Goal: Task Accomplishment & Management: Manage account settings

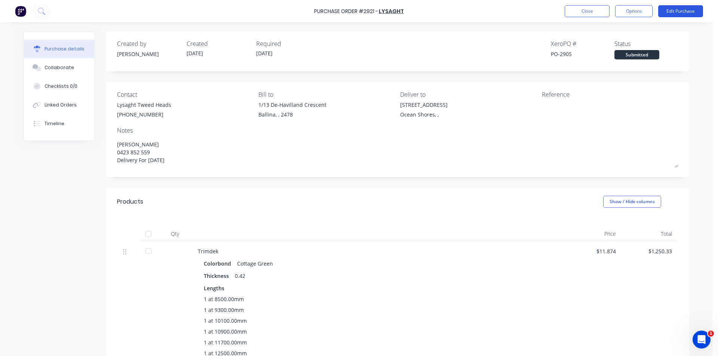
click at [682, 12] on button "Edit Purchase" at bounding box center [680, 11] width 45 height 12
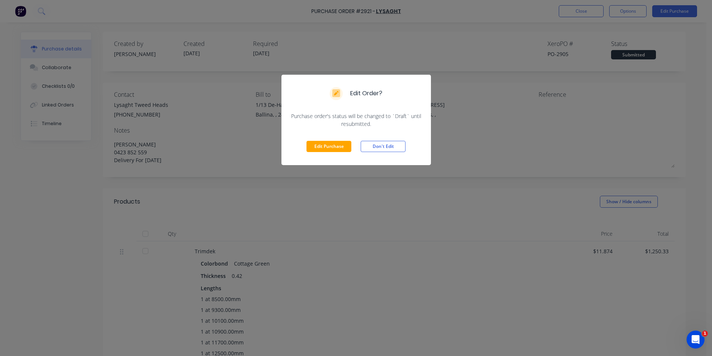
click at [481, 148] on div "Edit Order? Purchase order's status will be changed to `Draft` until resubmitte…" at bounding box center [356, 178] width 712 height 356
type textarea "x"
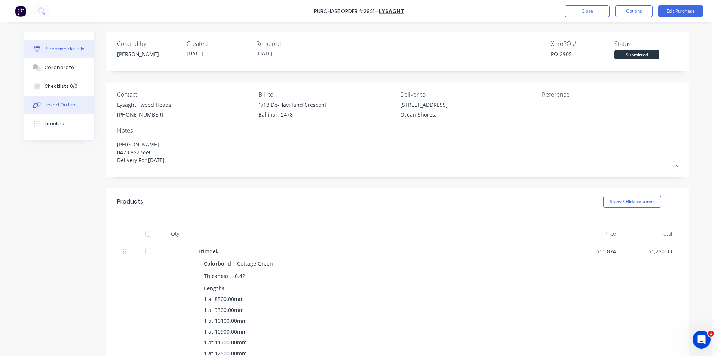
click at [49, 103] on div "Linked Orders" at bounding box center [60, 105] width 32 height 7
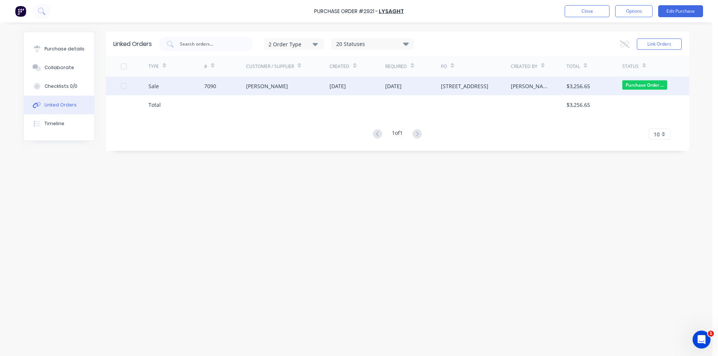
click at [262, 87] on div "[PERSON_NAME]" at bounding box center [267, 86] width 42 height 8
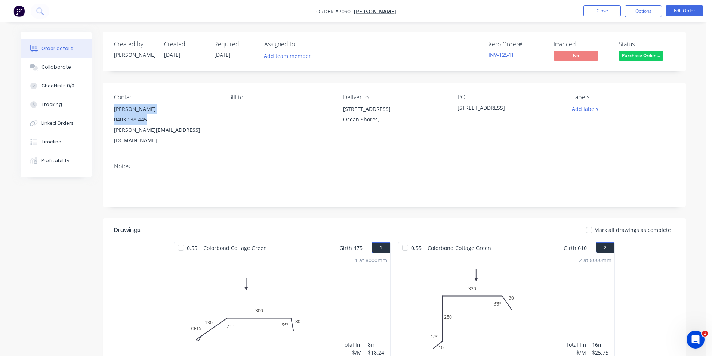
drag, startPoint x: 150, startPoint y: 121, endPoint x: 114, endPoint y: 107, distance: 39.1
click at [114, 107] on div "Contact [PERSON_NAME] [PHONE_NUMBER] [PERSON_NAME][EMAIL_ADDRESS][DOMAIN_NAME] …" at bounding box center [394, 120] width 583 height 74
copy div "[PERSON_NAME] 0403 138 445"
click at [599, 10] on button "Close" at bounding box center [601, 10] width 37 height 11
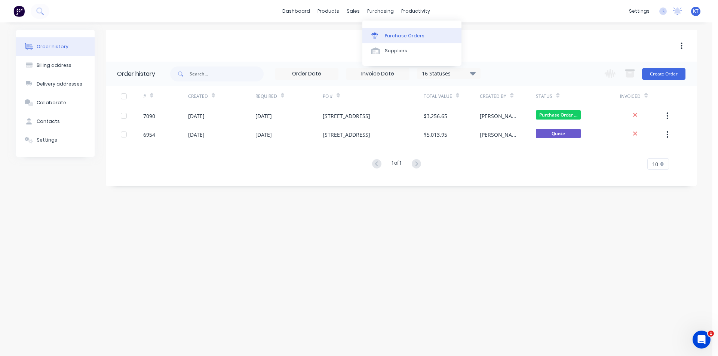
click at [394, 33] on div "Purchase Orders" at bounding box center [405, 36] width 40 height 7
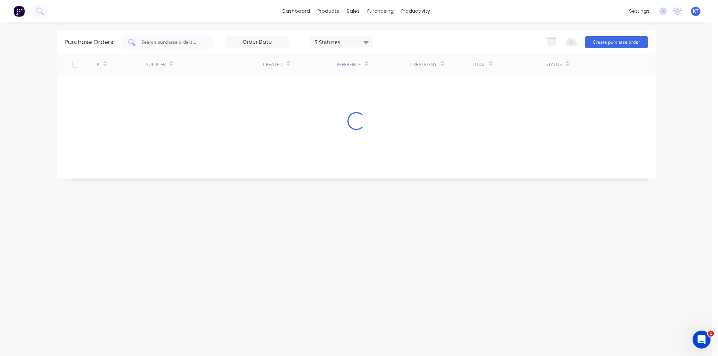
click at [179, 44] on input "text" at bounding box center [172, 41] width 62 height 7
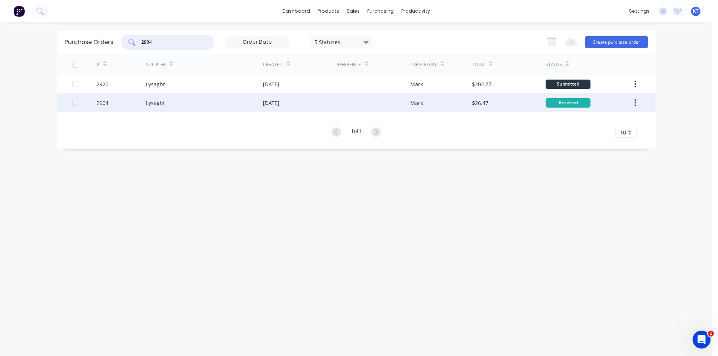
type input "2904"
click at [200, 102] on div "Lysaght" at bounding box center [204, 102] width 117 height 19
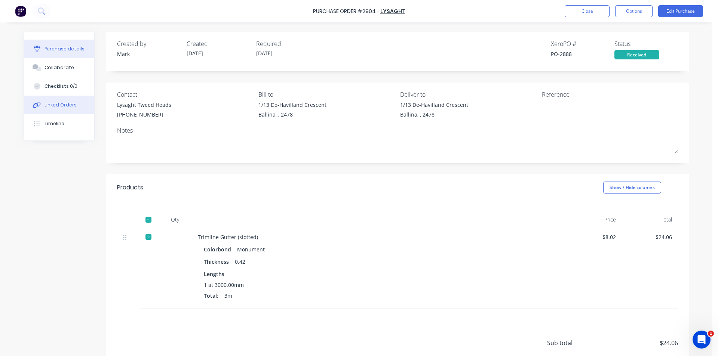
click at [47, 105] on div "Linked Orders" at bounding box center [60, 105] width 32 height 7
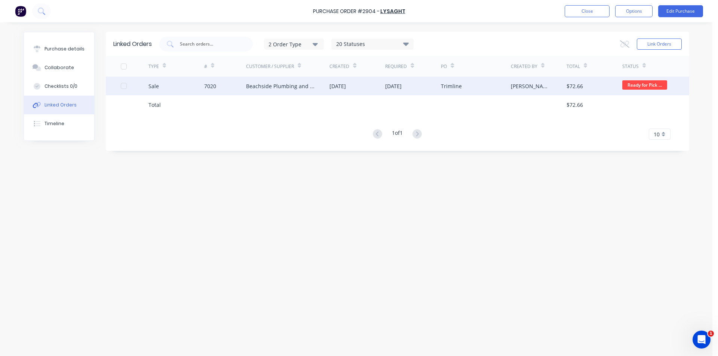
click at [275, 87] on div "Beachside Plumbing and Roofing" at bounding box center [280, 86] width 69 height 8
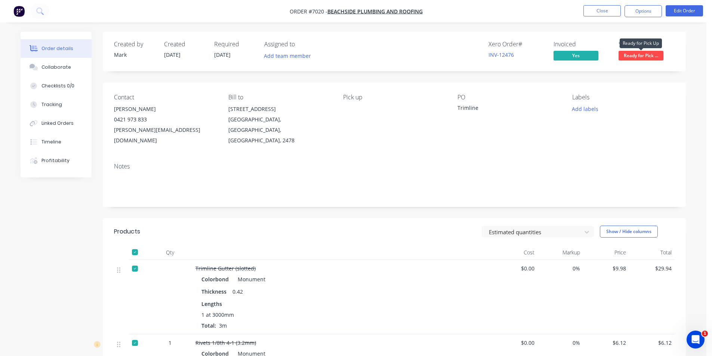
click at [647, 56] on span "Ready for Pick ..." at bounding box center [641, 55] width 45 height 9
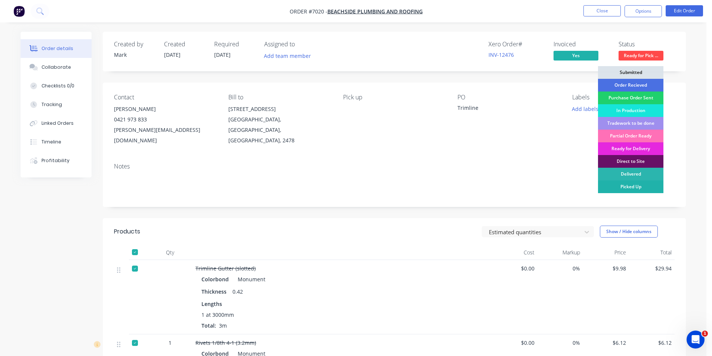
click at [617, 188] on div "Picked Up" at bounding box center [630, 187] width 65 height 13
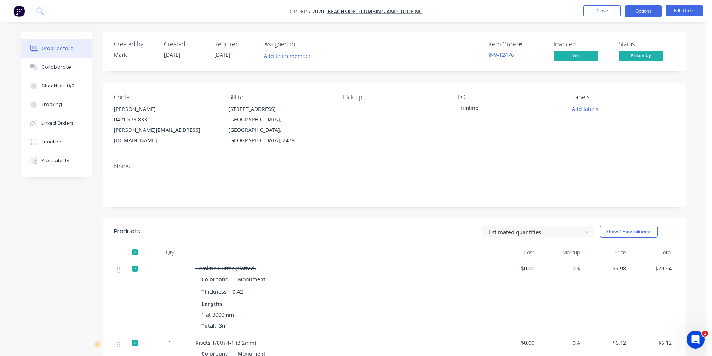
click at [636, 10] on button "Options" at bounding box center [642, 11] width 37 height 12
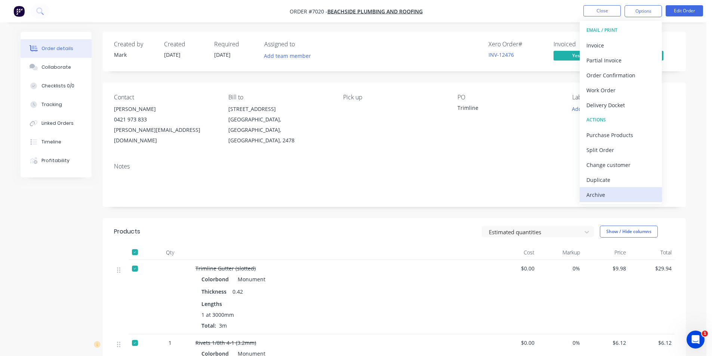
click at [592, 196] on div "Archive" at bounding box center [620, 194] width 69 height 11
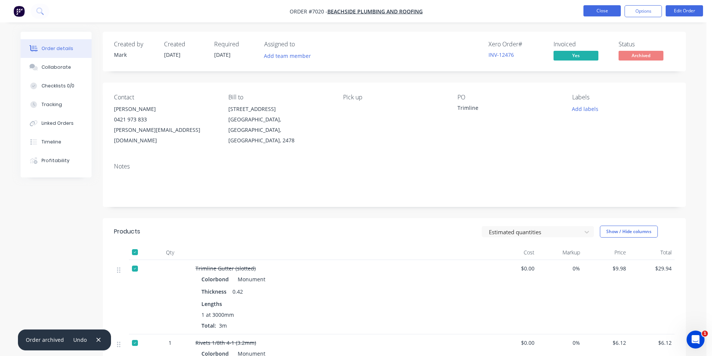
click at [603, 7] on button "Close" at bounding box center [601, 10] width 37 height 11
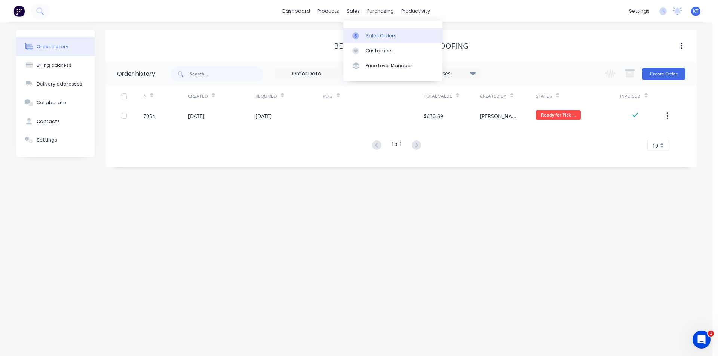
click at [370, 37] on div "Sales Orders" at bounding box center [380, 36] width 31 height 7
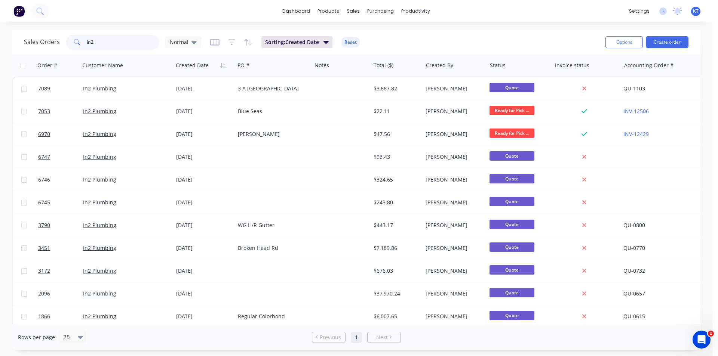
drag, startPoint x: 99, startPoint y: 39, endPoint x: 50, endPoint y: 37, distance: 49.4
click at [52, 37] on div "Sales Orders in2 Normal" at bounding box center [112, 42] width 177 height 15
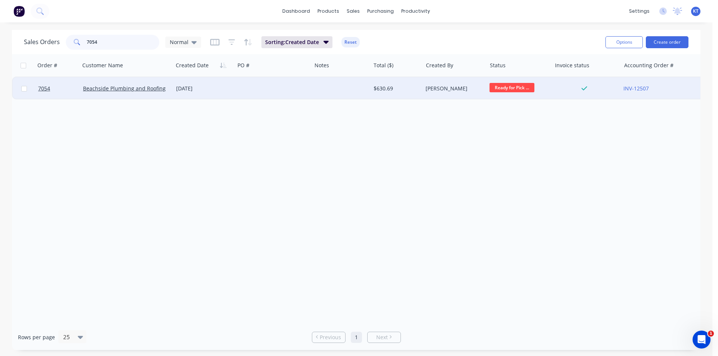
type input "7054"
click at [510, 87] on span "Ready for Pick ..." at bounding box center [511, 87] width 45 height 9
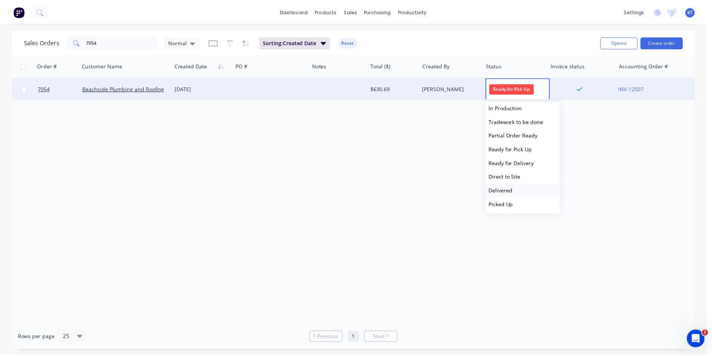
scroll to position [46, 0]
click at [498, 202] on span "Picked Up" at bounding box center [504, 203] width 25 height 7
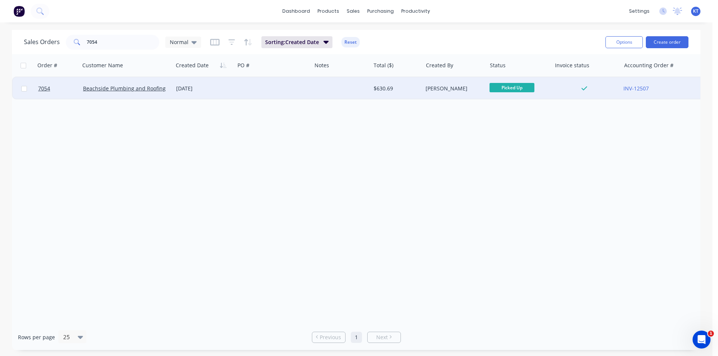
click at [233, 87] on div "[DATE]" at bounding box center [204, 88] width 62 height 22
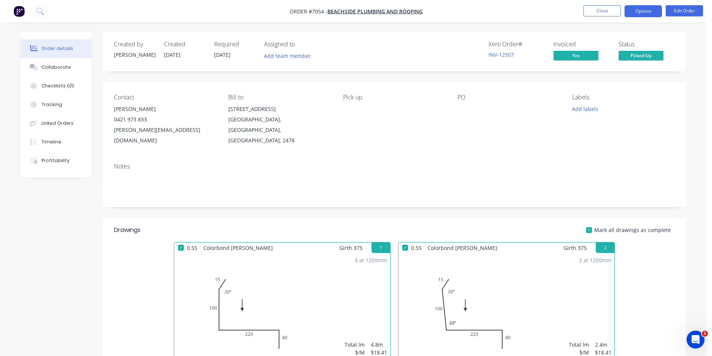
click at [640, 9] on button "Options" at bounding box center [642, 11] width 37 height 12
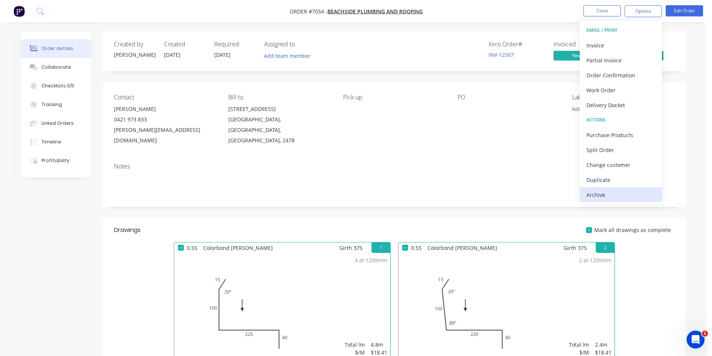
click at [599, 193] on div "Archive" at bounding box center [620, 194] width 69 height 11
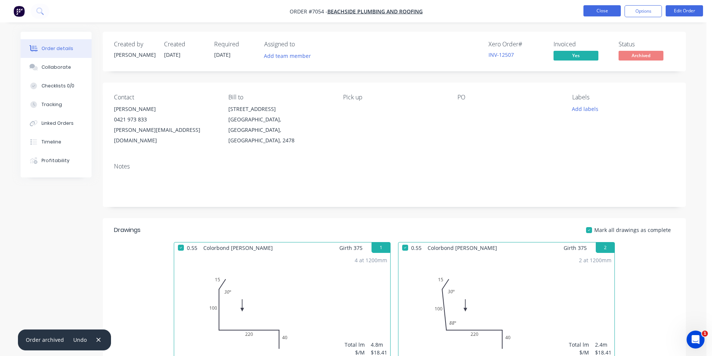
click at [609, 12] on button "Close" at bounding box center [601, 10] width 37 height 11
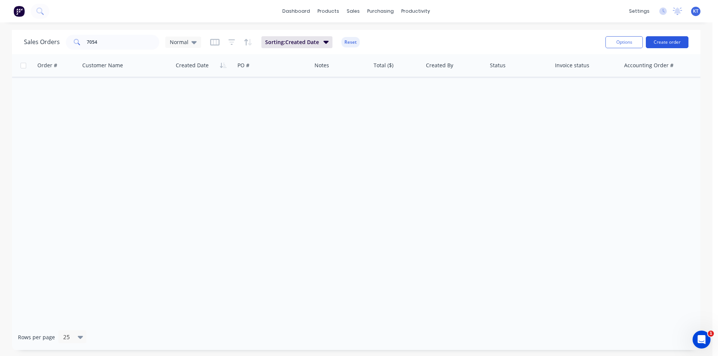
click at [670, 38] on button "Create order" at bounding box center [666, 42] width 43 height 12
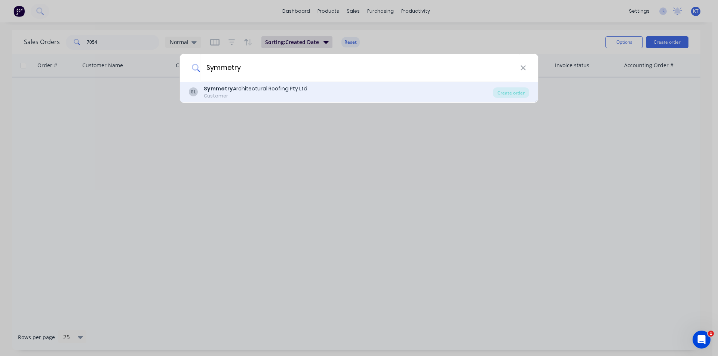
type input "Symmetry"
click at [529, 93] on div "SL Symmetry Architectural Roofing Pty Ltd Customer Create order" at bounding box center [359, 92] width 358 height 21
click at [524, 100] on div "SL Symmetry Architectural Roofing Pty Ltd Customer Create order" at bounding box center [359, 92] width 358 height 21
click at [517, 91] on div "Create order" at bounding box center [511, 92] width 36 height 10
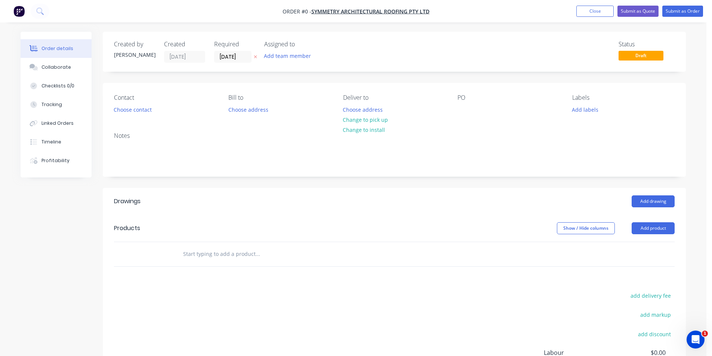
click at [117, 103] on div "Contact Choose contact" at bounding box center [165, 104] width 102 height 21
click at [116, 106] on button "Choose contact" at bounding box center [133, 109] width 46 height 10
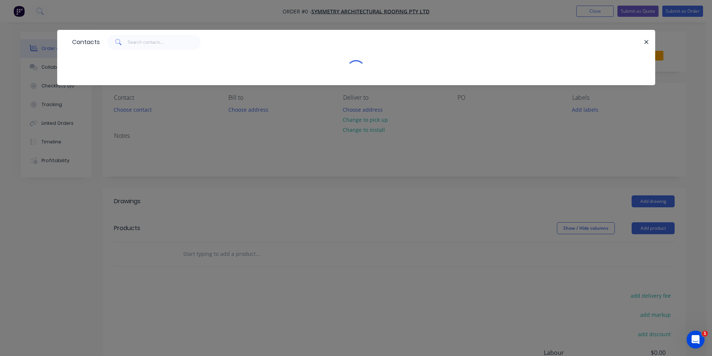
click at [120, 96] on div "Contacts" at bounding box center [356, 63] width 598 height 67
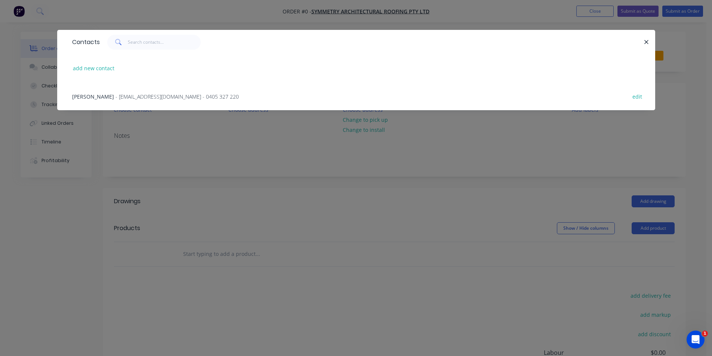
click at [125, 100] on div "Teal Nippard - [EMAIL_ADDRESS][DOMAIN_NAME] - 0405 327 220" at bounding box center [155, 97] width 167 height 8
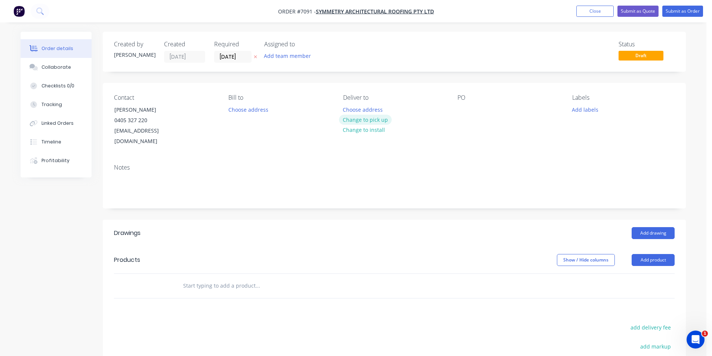
click at [357, 123] on button "Change to pick up" at bounding box center [365, 120] width 53 height 10
click at [467, 102] on div "PO" at bounding box center [508, 120] width 102 height 53
click at [466, 105] on div at bounding box center [463, 109] width 12 height 11
click at [665, 227] on button "Add drawing" at bounding box center [653, 233] width 43 height 12
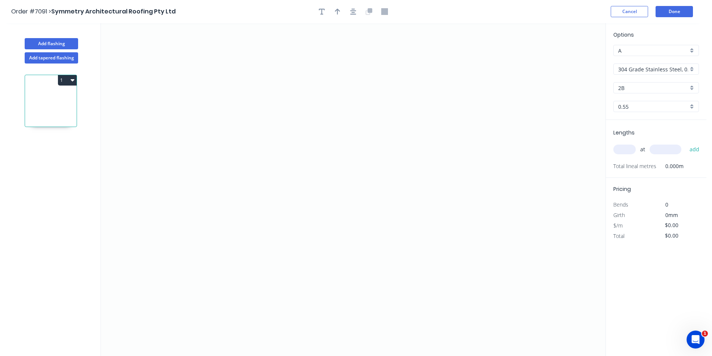
click at [634, 72] on input "304 Grade Stainless Steel, 0.9mm Perforated Pattern 208 - 2mm hole" at bounding box center [653, 69] width 70 height 8
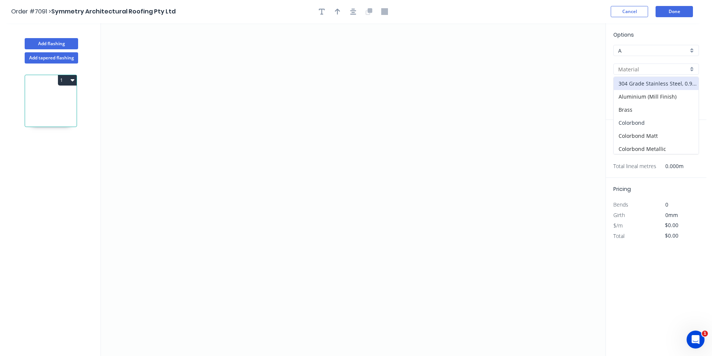
click at [633, 126] on div "Colorbond" at bounding box center [656, 122] width 85 height 13
type input "Colorbond"
type input "Basalt"
click at [641, 88] on input "Basalt" at bounding box center [653, 88] width 70 height 8
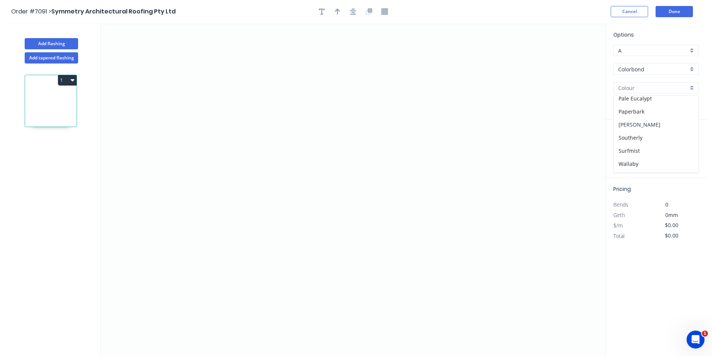
click at [633, 127] on div "[PERSON_NAME]" at bounding box center [656, 124] width 85 height 13
type input "[PERSON_NAME]"
click at [289, 119] on icon "0" at bounding box center [353, 189] width 505 height 333
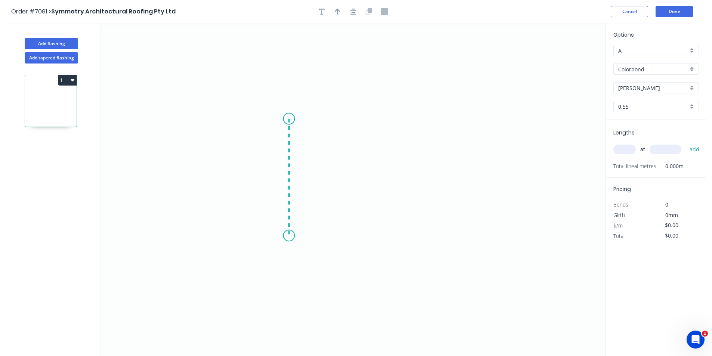
click at [288, 236] on icon "0" at bounding box center [353, 189] width 505 height 333
click at [468, 228] on icon "0 ?" at bounding box center [353, 189] width 505 height 333
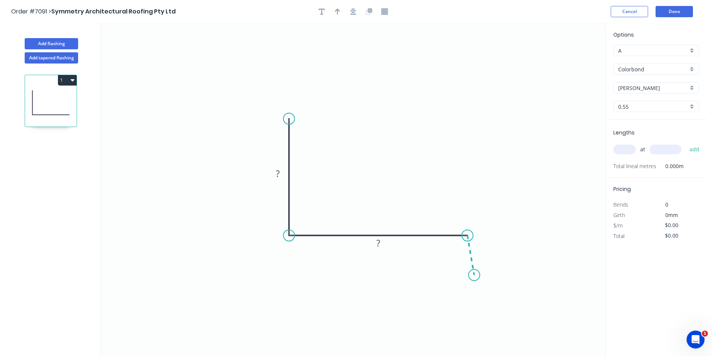
click at [474, 275] on icon "0 ? ?" at bounding box center [353, 189] width 505 height 333
drag, startPoint x: 476, startPoint y: 274, endPoint x: 493, endPoint y: 268, distance: 18.7
click at [493, 268] on circle at bounding box center [492, 268] width 11 height 11
click at [488, 238] on tspan "?" at bounding box center [489, 241] width 4 height 12
type input "$14.19"
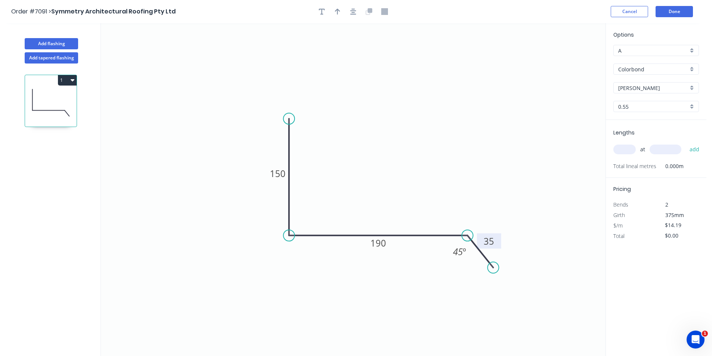
click at [623, 155] on div "at add" at bounding box center [656, 149] width 87 height 13
click at [620, 151] on input "text" at bounding box center [624, 150] width 22 height 10
type input "2"
type input "3500"
click at [686, 143] on button "add" at bounding box center [695, 149] width 18 height 13
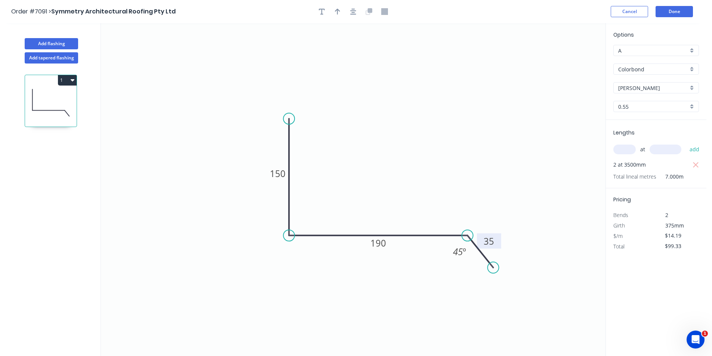
click at [70, 80] on button "1" at bounding box center [67, 80] width 19 height 10
click at [49, 98] on div "Duplicate" at bounding box center [41, 98] width 58 height 11
type input "$0.00"
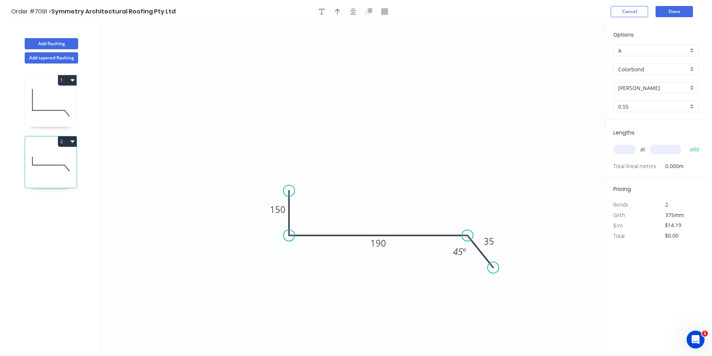
drag, startPoint x: 289, startPoint y: 116, endPoint x: 290, endPoint y: 191, distance: 75.1
click at [290, 191] on circle at bounding box center [288, 190] width 11 height 11
click at [289, 191] on circle at bounding box center [288, 190] width 11 height 11
click at [301, 192] on icon "0 150 190 35 45 º" at bounding box center [353, 189] width 505 height 333
click at [303, 192] on circle at bounding box center [302, 190] width 11 height 11
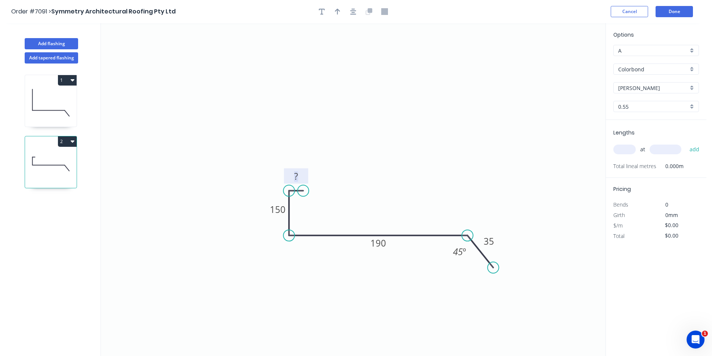
click at [295, 177] on tspan "?" at bounding box center [296, 176] width 4 height 12
type input "$17.56"
click at [629, 145] on input "text" at bounding box center [624, 150] width 22 height 10
type input "1"
type input "5800"
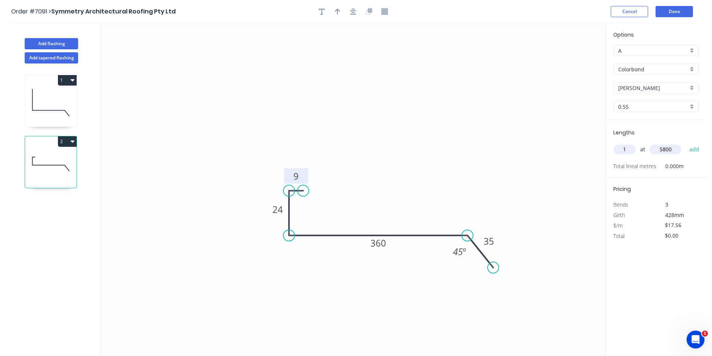
click at [686, 143] on button "add" at bounding box center [695, 149] width 18 height 13
type input "$101.85"
click at [601, 244] on icon "0 9 24 360 35 45 º" at bounding box center [353, 189] width 505 height 333
drag, startPoint x: 290, startPoint y: 190, endPoint x: 282, endPoint y: 195, distance: 9.4
click at [282, 195] on circle at bounding box center [282, 194] width 11 height 11
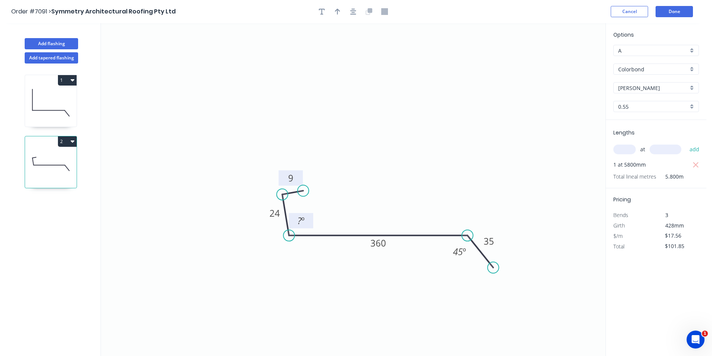
click at [302, 215] on tspan "º" at bounding box center [302, 221] width 3 height 12
click at [346, 12] on div at bounding box center [353, 11] width 78 height 11
click at [348, 12] on button "button" at bounding box center [353, 11] width 11 height 11
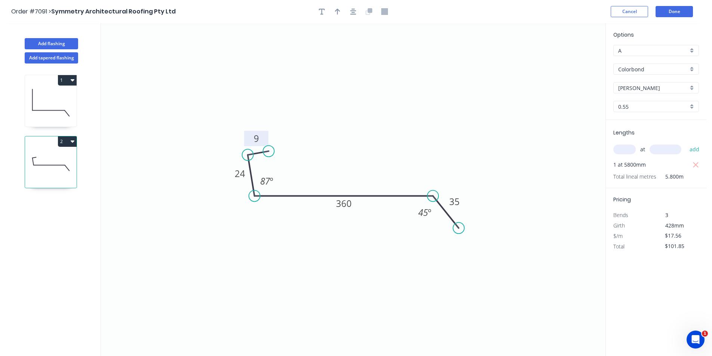
click at [330, 13] on div at bounding box center [353, 11] width 78 height 11
click at [338, 14] on icon "button" at bounding box center [337, 11] width 5 height 7
drag, startPoint x: 567, startPoint y: 60, endPoint x: 326, endPoint y: 166, distance: 262.5
click at [326, 166] on icon at bounding box center [326, 157] width 7 height 24
click at [696, 7] on header "Order #7091 > Symmetry Architectural Roofing Pty Ltd Cancel Done" at bounding box center [353, 11] width 706 height 23
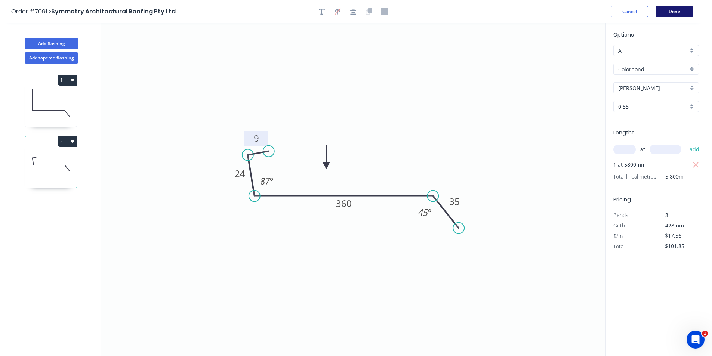
click at [677, 9] on button "Done" at bounding box center [674, 11] width 37 height 11
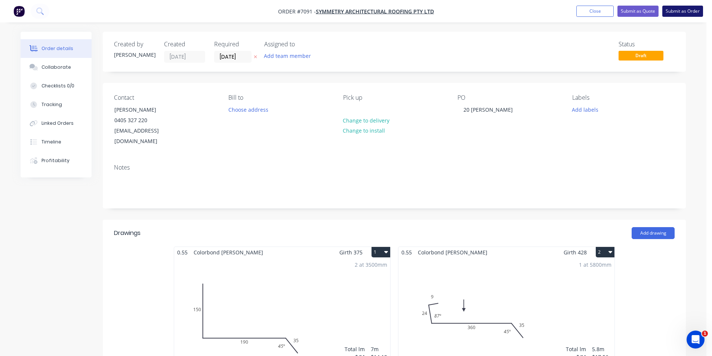
click at [675, 12] on button "Submit as Order" at bounding box center [682, 11] width 41 height 11
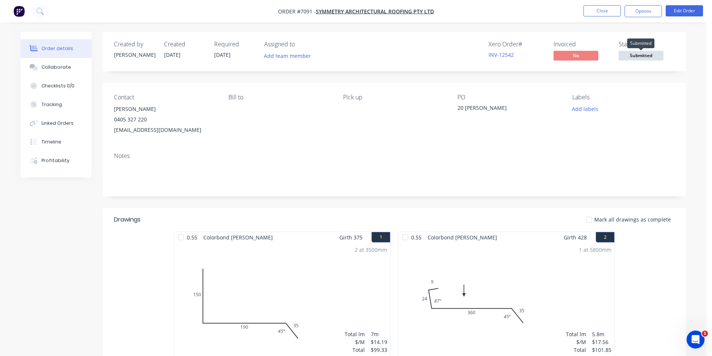
click at [638, 59] on span "Submitted" at bounding box center [641, 55] width 45 height 9
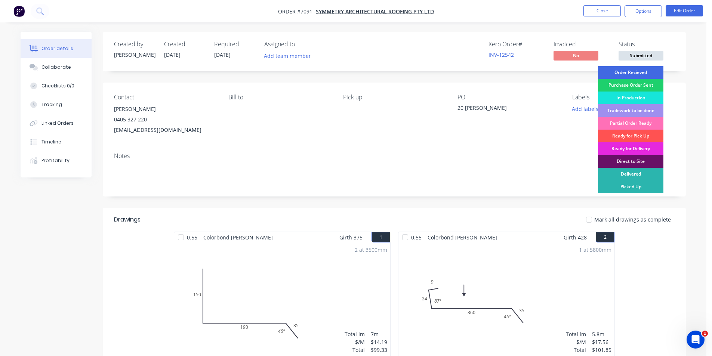
click at [641, 78] on div "Order Recieved" at bounding box center [630, 72] width 65 height 13
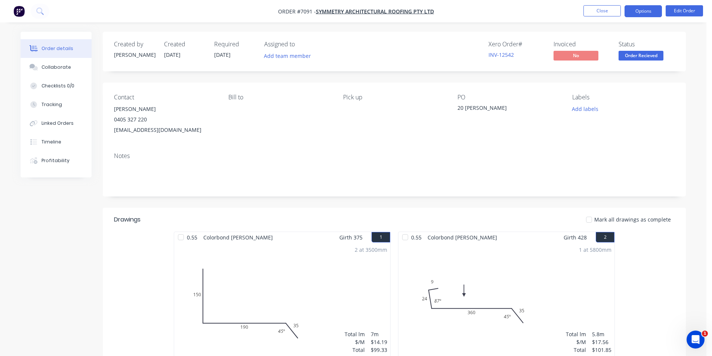
click at [635, 13] on button "Options" at bounding box center [642, 11] width 37 height 12
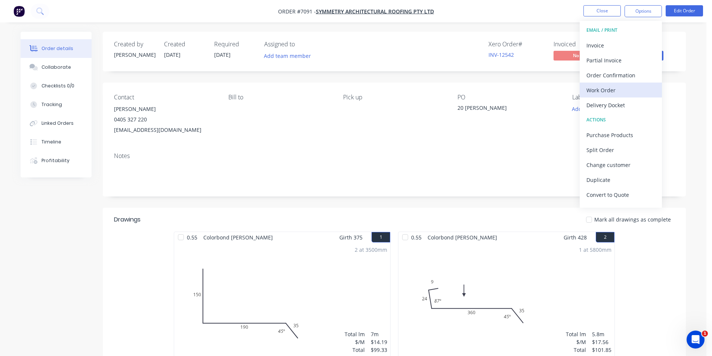
click at [605, 96] on button "Work Order" at bounding box center [621, 90] width 82 height 15
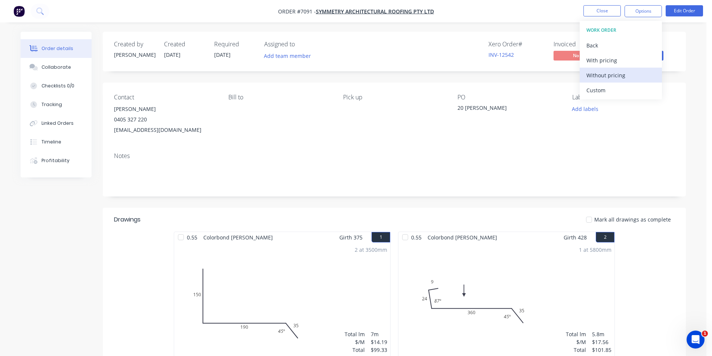
click at [591, 78] on div "Without pricing" at bounding box center [620, 75] width 69 height 11
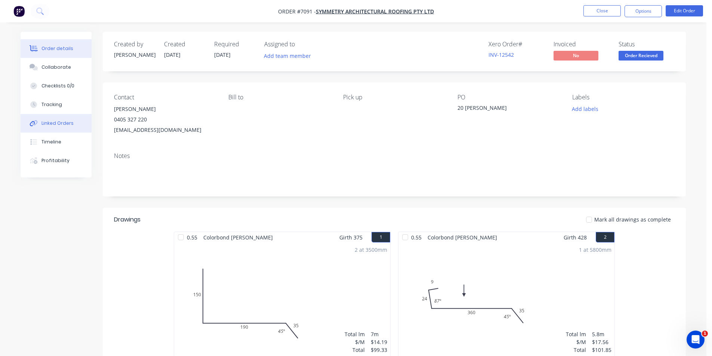
click at [50, 128] on button "Linked Orders" at bounding box center [56, 123] width 71 height 19
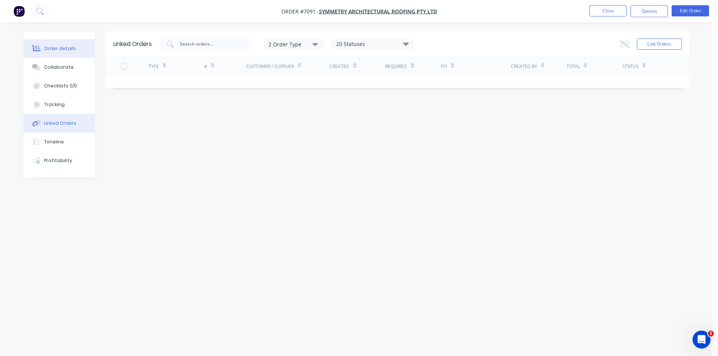
click at [75, 46] on button "Order details" at bounding box center [59, 48] width 71 height 19
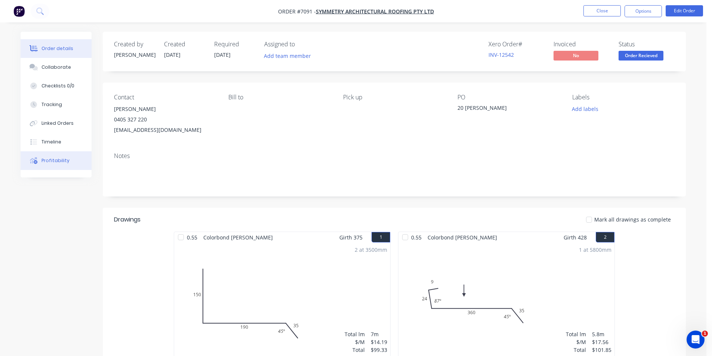
click at [65, 164] on button "Profitability" at bounding box center [56, 160] width 71 height 19
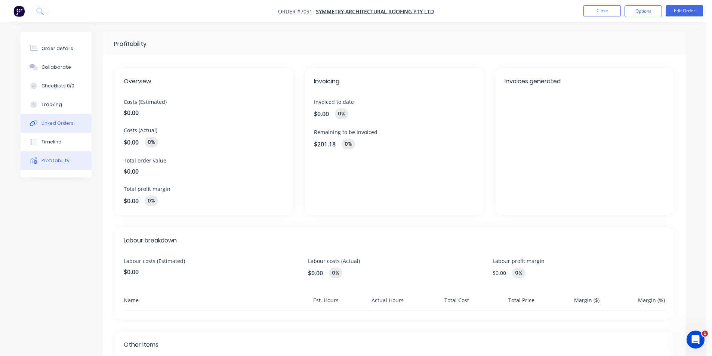
click at [59, 127] on button "Linked Orders" at bounding box center [56, 123] width 71 height 19
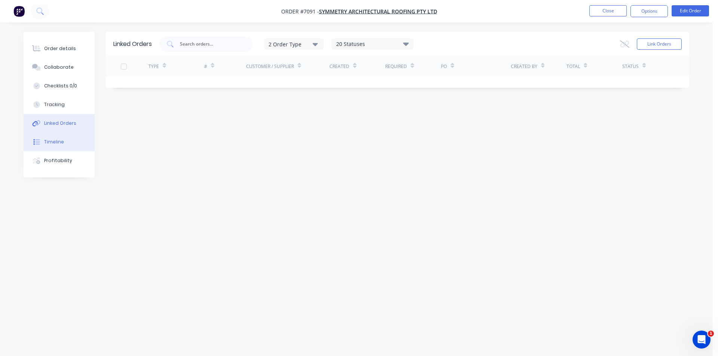
click at [62, 148] on button "Timeline" at bounding box center [59, 142] width 71 height 19
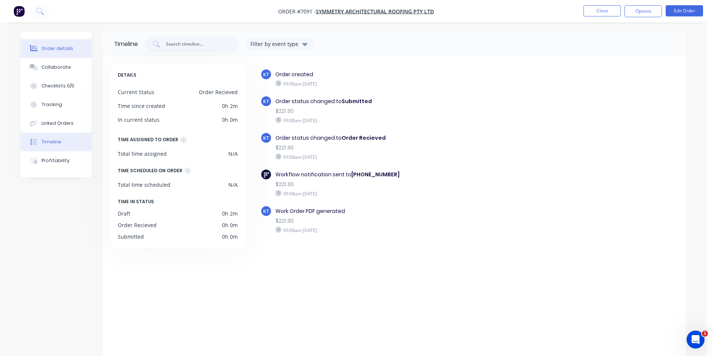
click at [58, 52] on div "Order details" at bounding box center [57, 48] width 32 height 7
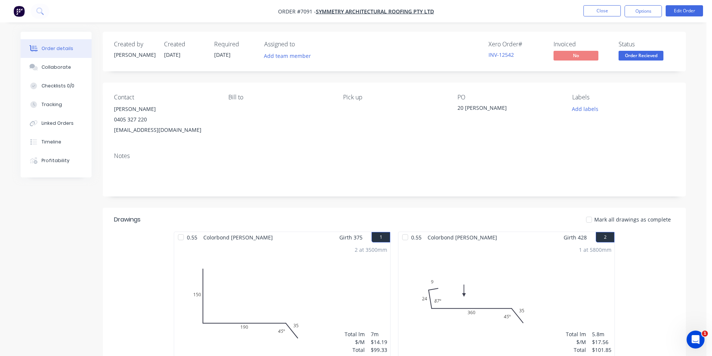
click at [601, 18] on nav "Order #7091 - Symmetry Architectural Roofing Pty Ltd Close Options Edit Order" at bounding box center [356, 11] width 712 height 22
click at [593, 7] on button "Close" at bounding box center [601, 10] width 37 height 11
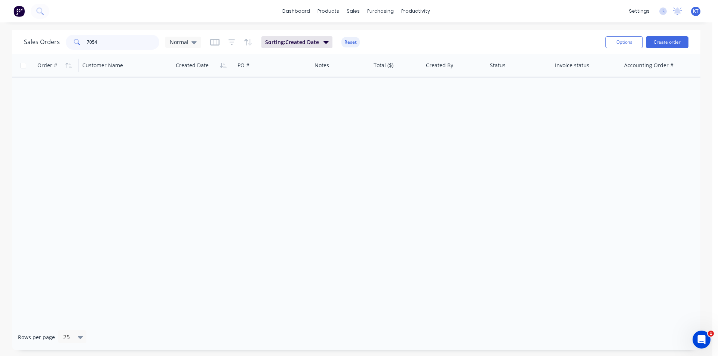
drag, startPoint x: 119, startPoint y: 43, endPoint x: 58, endPoint y: 60, distance: 63.6
click at [58, 60] on div "Sales Orders 7054 Normal Sorting: Created Date Reset Options Create order Order…" at bounding box center [356, 190] width 688 height 320
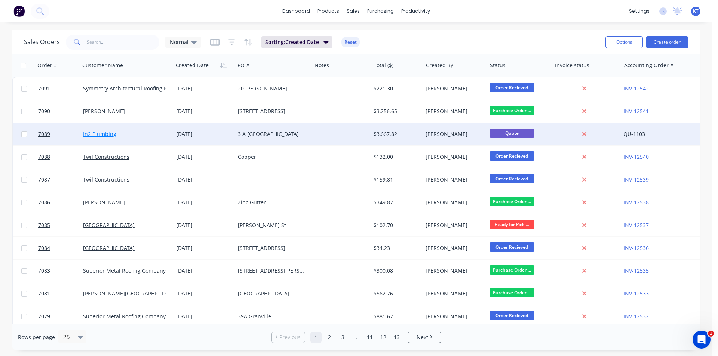
click at [102, 133] on link "In2 Plumbing" at bounding box center [99, 133] width 33 height 7
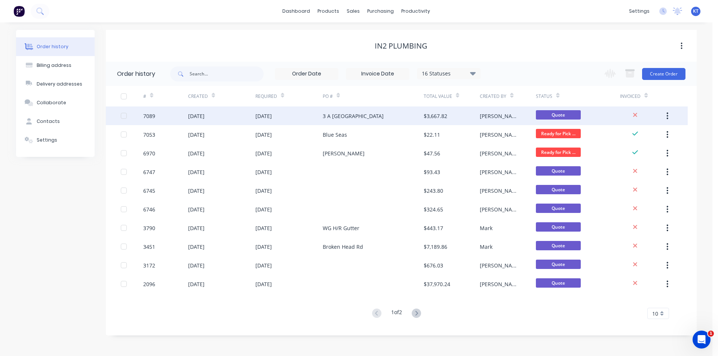
click at [380, 118] on div "3 A [GEOGRAPHIC_DATA]" at bounding box center [373, 116] width 101 height 19
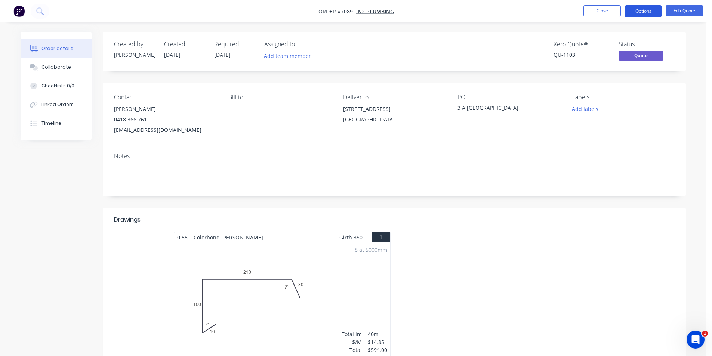
click at [654, 6] on button "Options" at bounding box center [642, 11] width 37 height 12
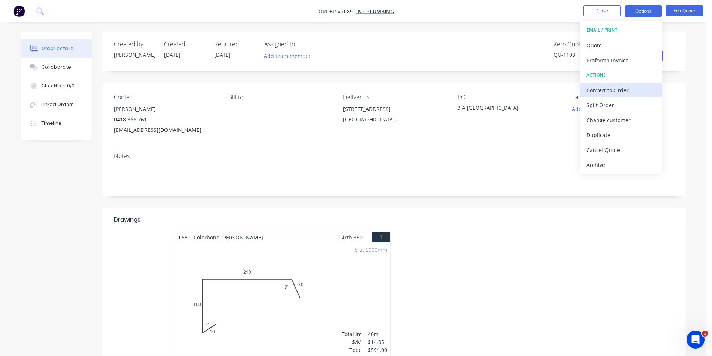
click at [606, 89] on div "Convert to Order" at bounding box center [620, 90] width 69 height 11
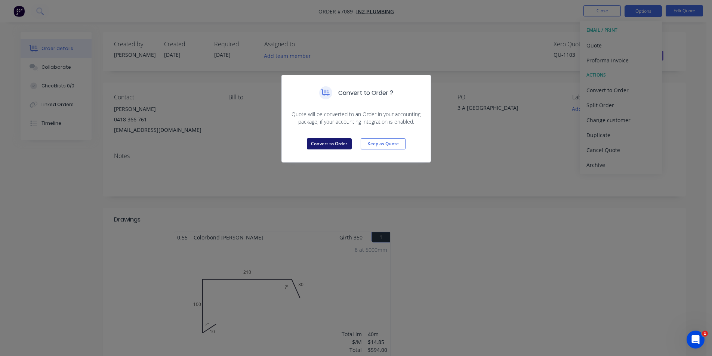
click at [343, 143] on button "Convert to Order" at bounding box center [329, 143] width 45 height 11
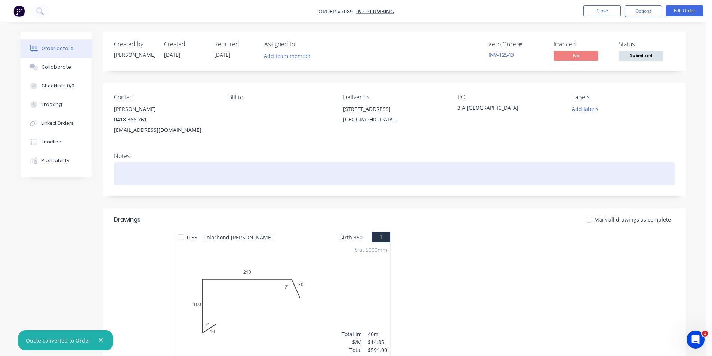
click at [319, 184] on div at bounding box center [394, 174] width 561 height 23
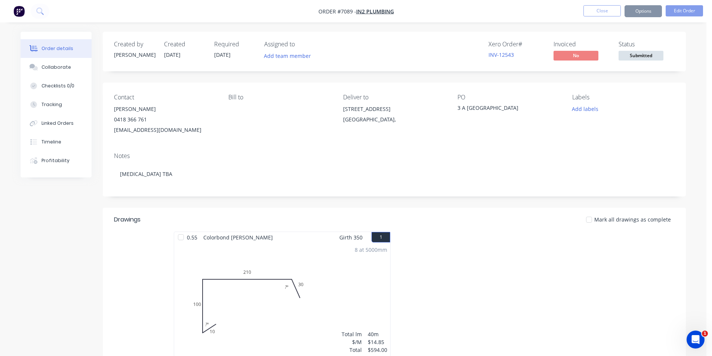
click at [639, 60] on span "Submitted" at bounding box center [641, 55] width 45 height 9
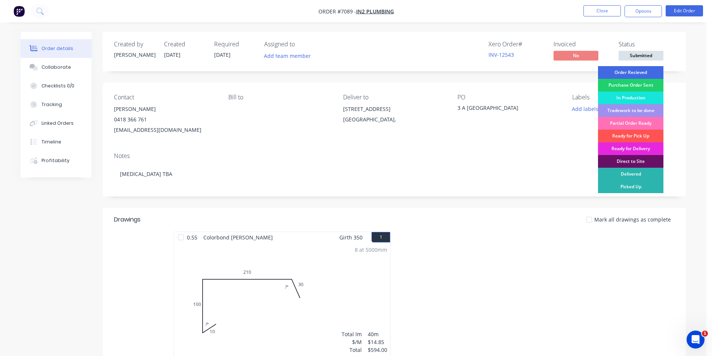
click at [638, 71] on div "Order Recieved" at bounding box center [630, 72] width 65 height 13
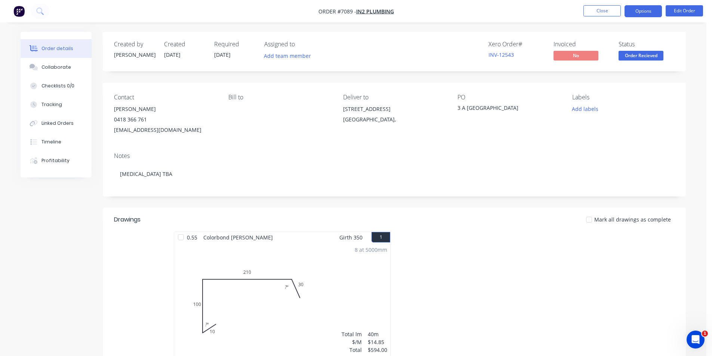
click at [640, 15] on button "Options" at bounding box center [642, 11] width 37 height 12
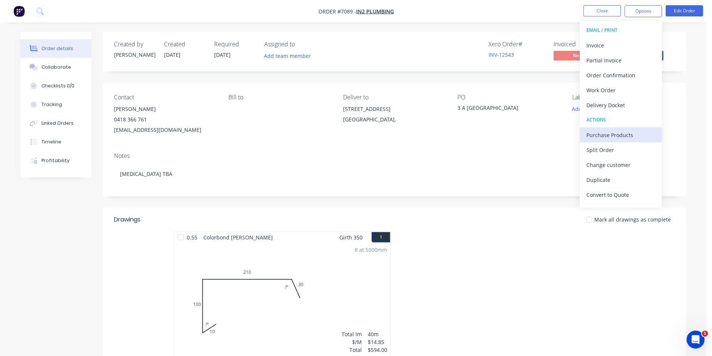
click at [610, 136] on div "Purchase Products" at bounding box center [620, 135] width 69 height 11
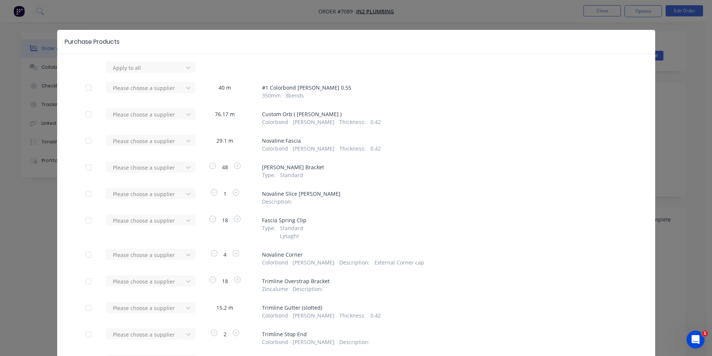
click at [691, 141] on div "Purchase Products Apply to all Please choose a supplier 40 m # 1 Colorbond Shal…" at bounding box center [356, 178] width 712 height 356
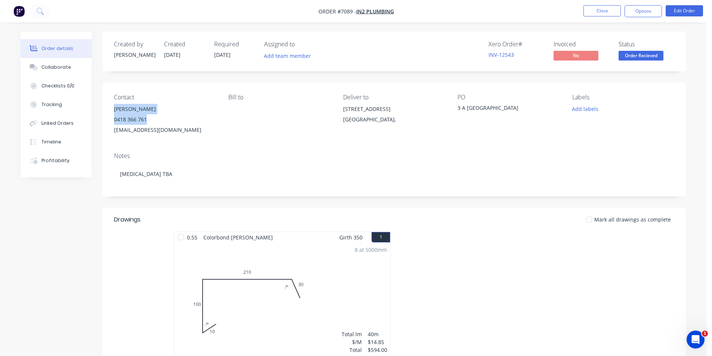
drag, startPoint x: 149, startPoint y: 121, endPoint x: 113, endPoint y: 106, distance: 38.5
click at [113, 106] on div "Contact [PERSON_NAME] [PHONE_NUMBER] [EMAIL_ADDRESS][DOMAIN_NAME] [PERSON_NAME]…" at bounding box center [394, 115] width 583 height 64
copy div "[PERSON_NAME] 0418 366 761"
click at [645, 7] on button "Options" at bounding box center [642, 11] width 37 height 12
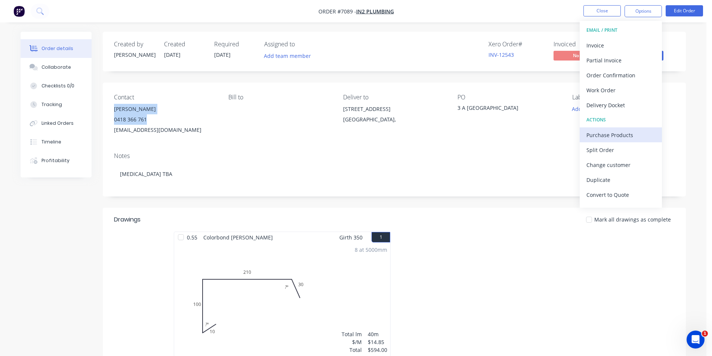
click at [595, 132] on div "Purchase Products" at bounding box center [620, 135] width 69 height 11
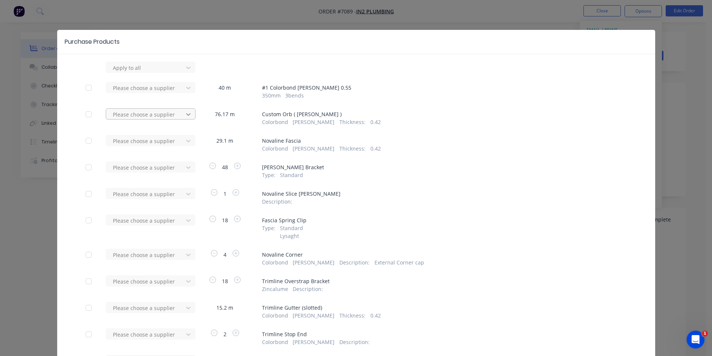
click at [186, 120] on div at bounding box center [188, 114] width 13 height 12
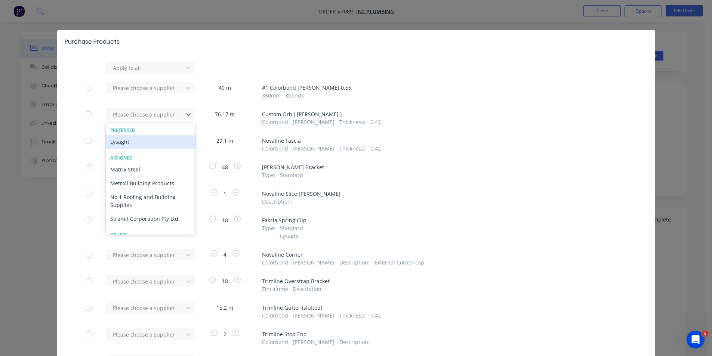
click at [172, 145] on div "Lysaght" at bounding box center [151, 142] width 90 height 14
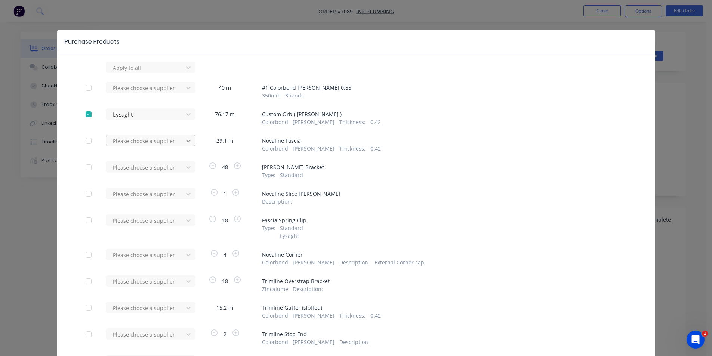
click at [189, 144] on div at bounding box center [188, 141] width 13 height 12
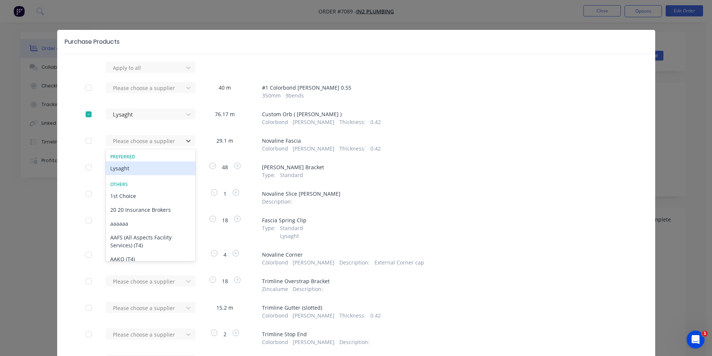
click at [176, 164] on div "Lysaght" at bounding box center [151, 168] width 90 height 14
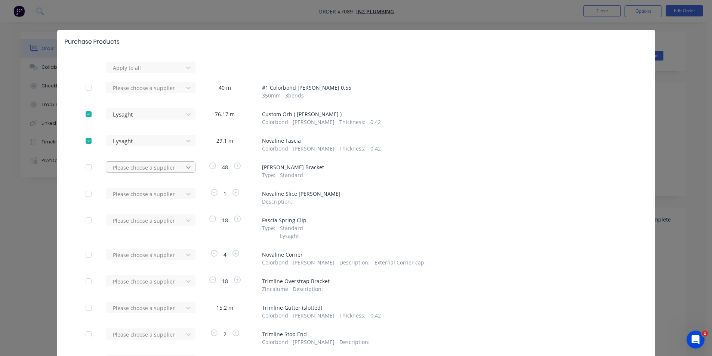
click at [185, 170] on icon at bounding box center [188, 167] width 7 height 7
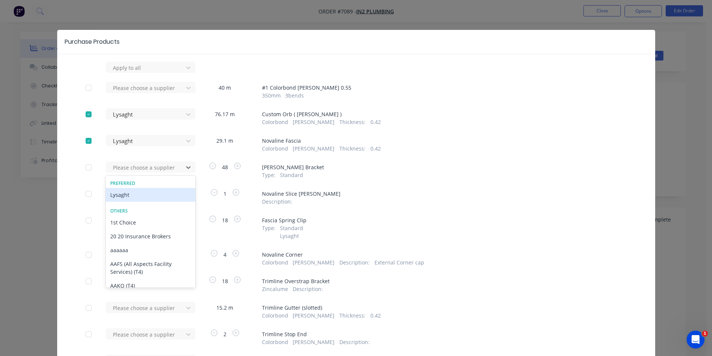
click at [171, 200] on div "Lysaght" at bounding box center [151, 195] width 90 height 14
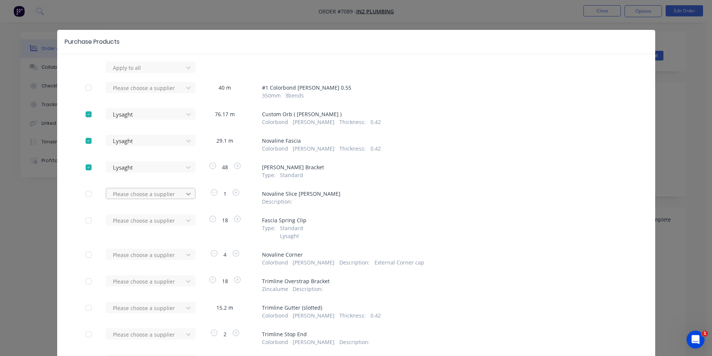
click at [185, 194] on icon at bounding box center [188, 193] width 7 height 7
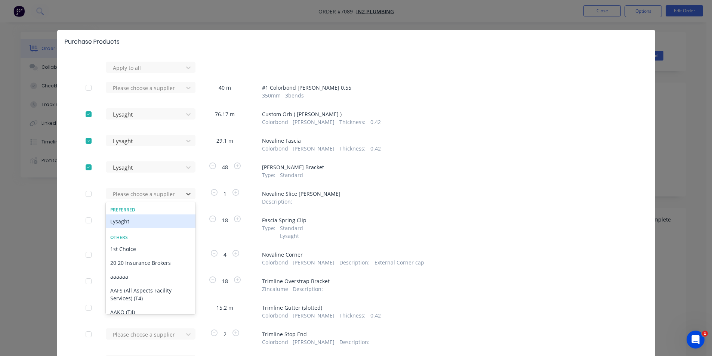
click at [144, 223] on div "Lysaght" at bounding box center [151, 222] width 90 height 14
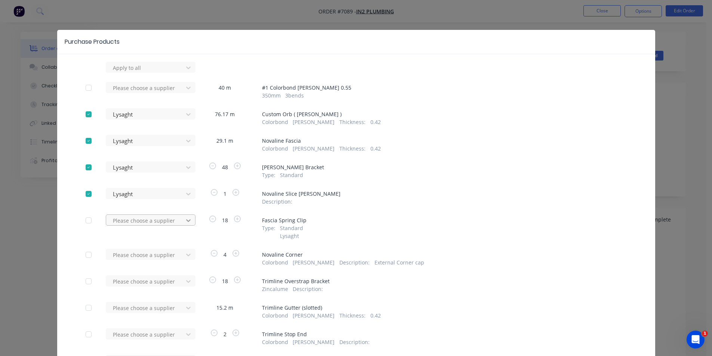
click at [183, 225] on div at bounding box center [188, 221] width 13 height 12
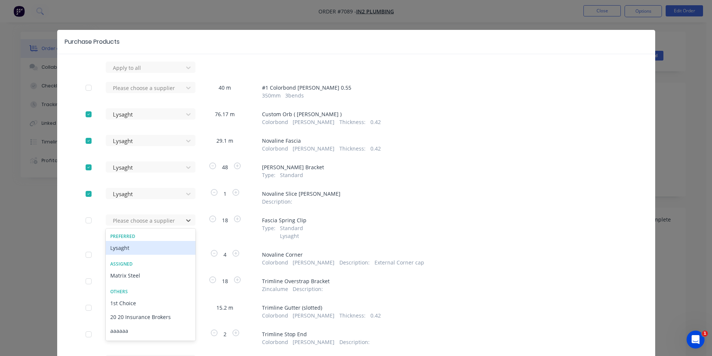
click at [172, 249] on div "Lysaght" at bounding box center [151, 248] width 90 height 14
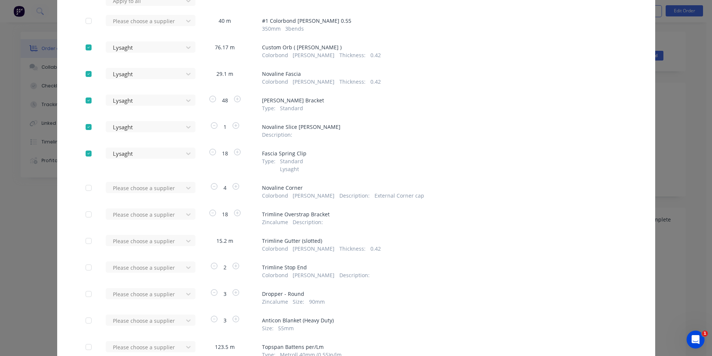
scroll to position [75, 0]
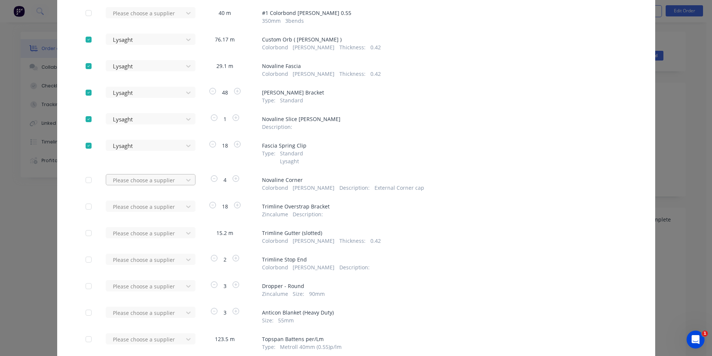
drag, startPoint x: 156, startPoint y: 178, endPoint x: 152, endPoint y: 186, distance: 8.9
click at [157, 178] on div at bounding box center [145, 180] width 67 height 9
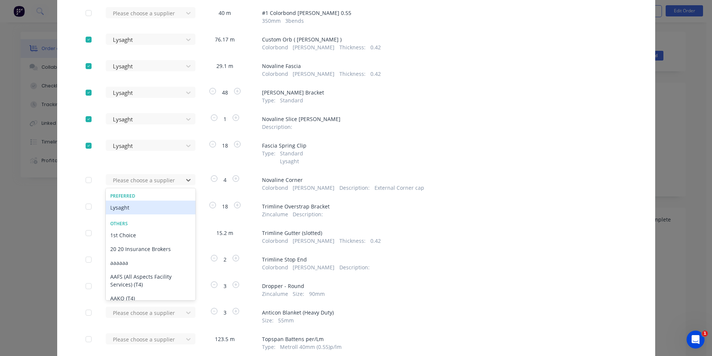
click at [147, 214] on div "Lysaght" at bounding box center [151, 208] width 90 height 14
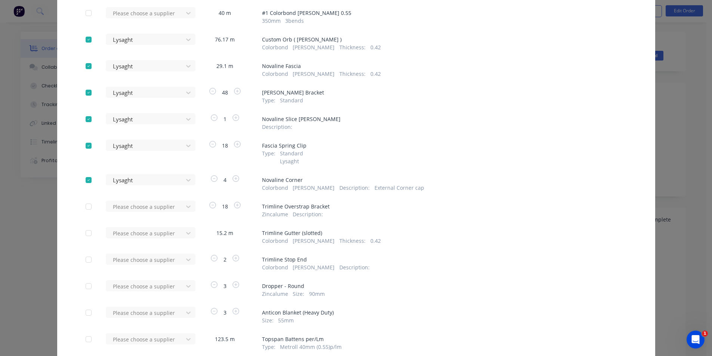
click at [167, 212] on div "Please choose a supplier" at bounding box center [147, 210] width 82 height 18
click at [172, 204] on div at bounding box center [145, 206] width 67 height 9
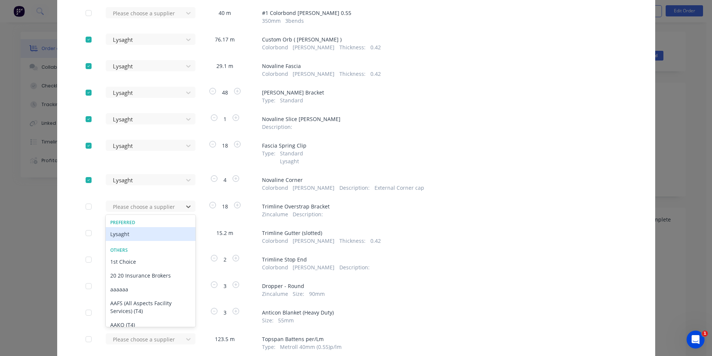
click at [160, 231] on div "Lysaght" at bounding box center [151, 234] width 90 height 14
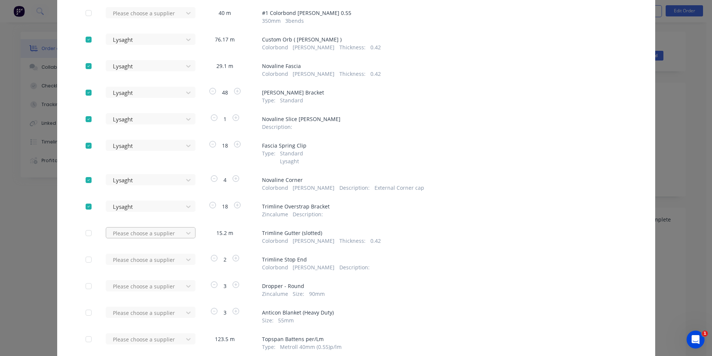
click at [166, 231] on div at bounding box center [145, 233] width 67 height 9
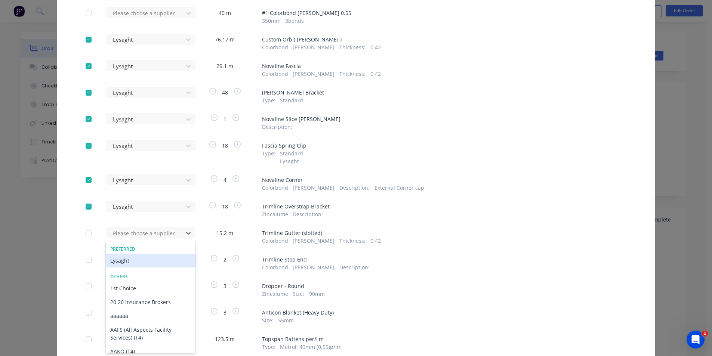
click at [144, 261] on div "Lysaght" at bounding box center [151, 261] width 90 height 14
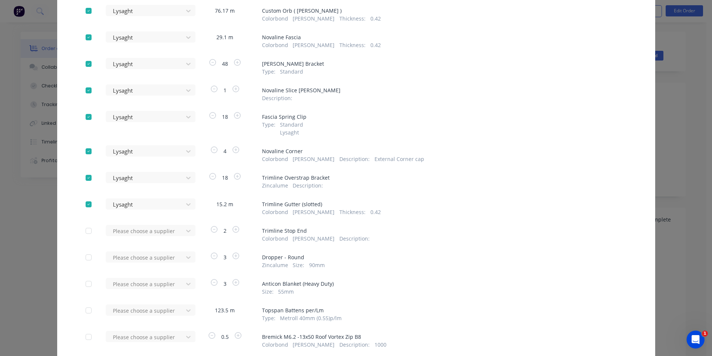
scroll to position [112, 0]
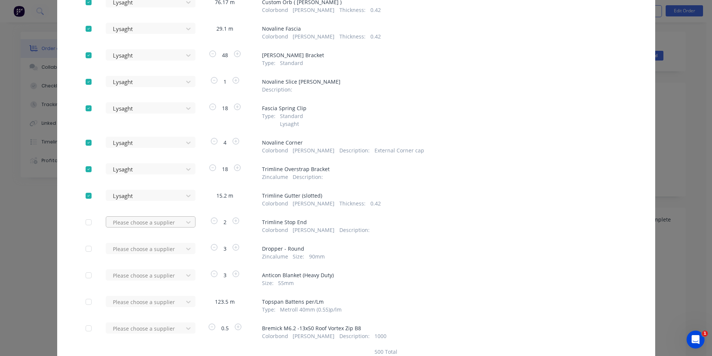
click at [171, 222] on div at bounding box center [145, 222] width 67 height 9
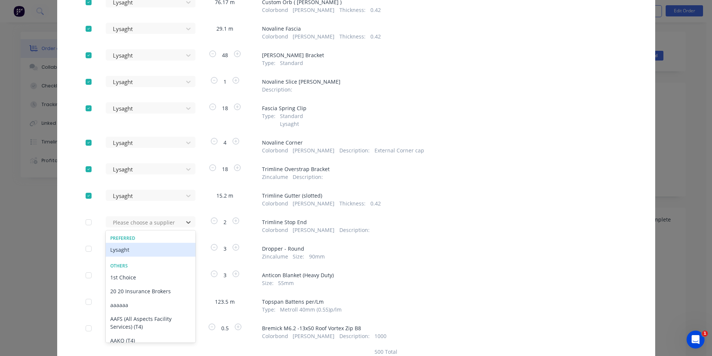
click at [111, 254] on div "Lysaght" at bounding box center [151, 250] width 90 height 14
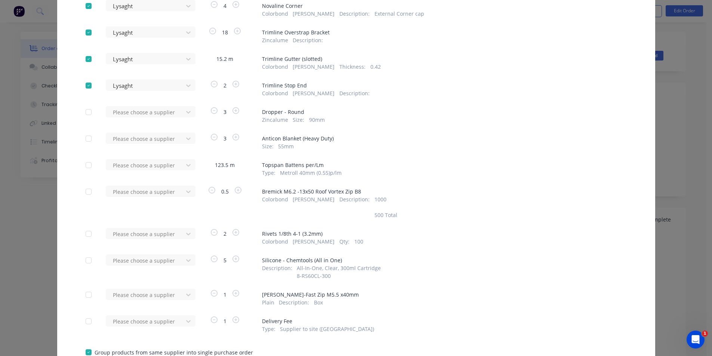
scroll to position [262, 0]
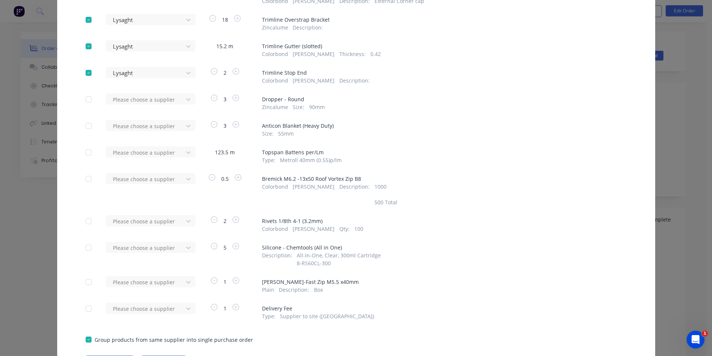
drag, startPoint x: 89, startPoint y: 307, endPoint x: 101, endPoint y: 307, distance: 12.7
click at [89, 307] on div at bounding box center [88, 308] width 15 height 15
click at [154, 308] on div "Please choose a supplier" at bounding box center [147, 308] width 82 height 11
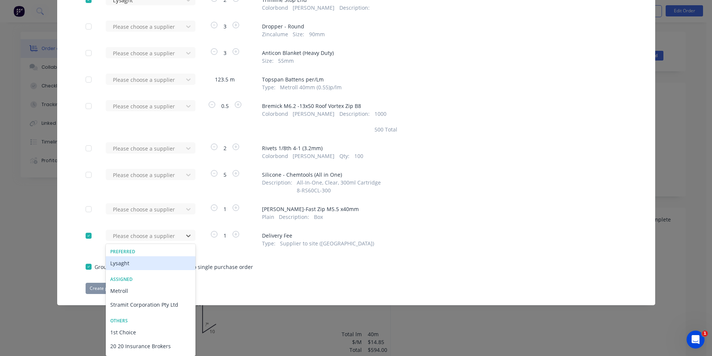
click at [138, 265] on div "Lysaght" at bounding box center [151, 263] width 90 height 14
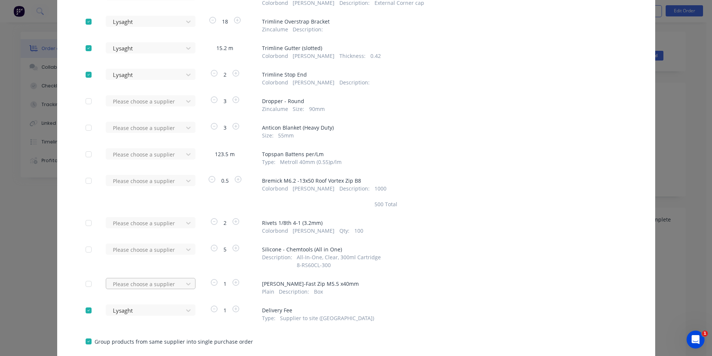
scroll to position [231, 0]
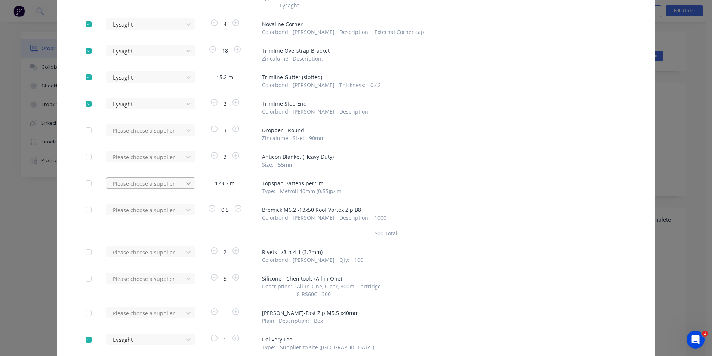
click at [182, 189] on div "Please choose a supplier" at bounding box center [147, 187] width 82 height 18
click at [185, 187] on icon at bounding box center [188, 183] width 7 height 7
click at [157, 240] on div "Metroll Building Products" at bounding box center [151, 239] width 90 height 14
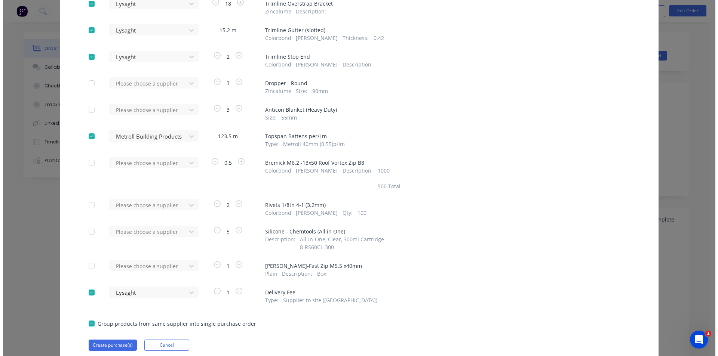
scroll to position [305, 0]
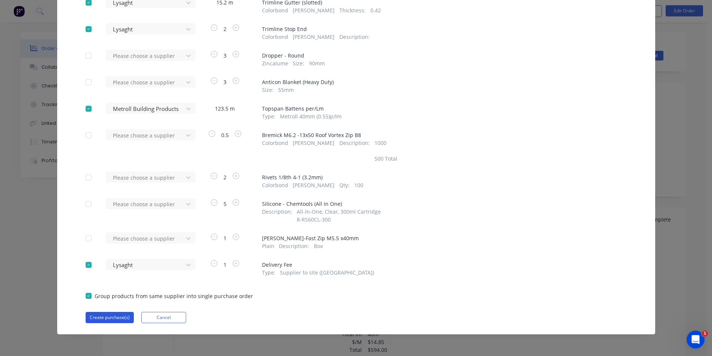
click at [123, 318] on button "Create purchase(s)" at bounding box center [110, 317] width 48 height 11
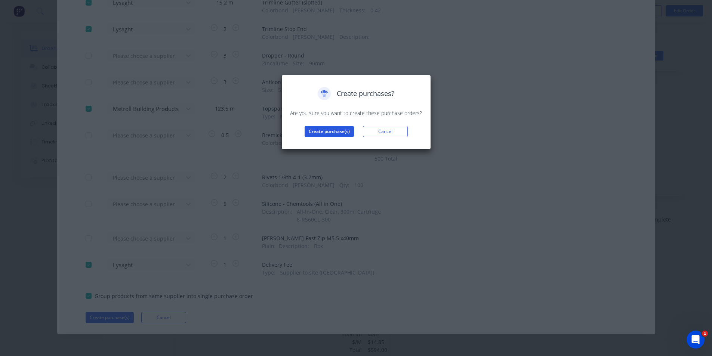
click at [328, 128] on button "Create purchase(s)" at bounding box center [329, 131] width 49 height 11
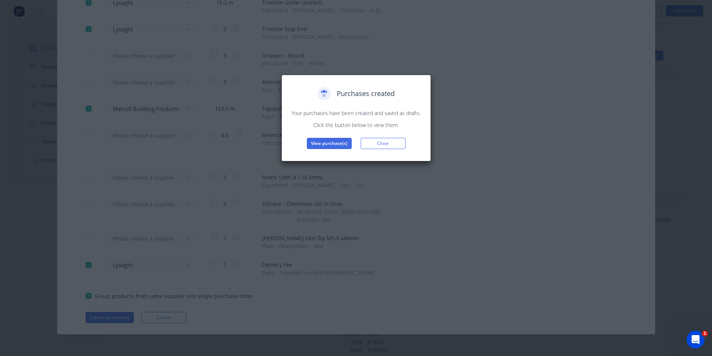
click at [335, 136] on div "Purchases created Your purchases have been created and saved as drafts. Click t…" at bounding box center [356, 118] width 134 height 62
click at [335, 145] on button "View purchase(s)" at bounding box center [329, 143] width 45 height 11
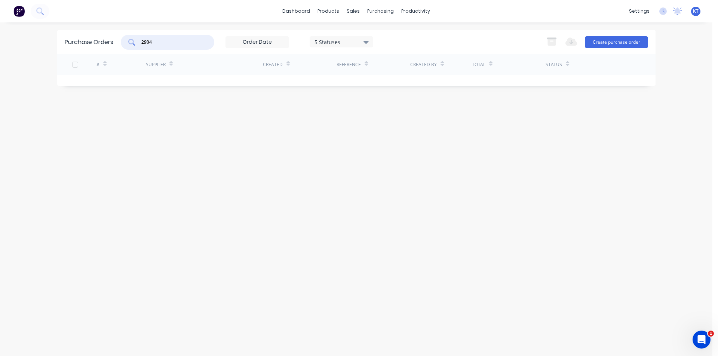
click at [200, 41] on input "2904" at bounding box center [172, 41] width 62 height 7
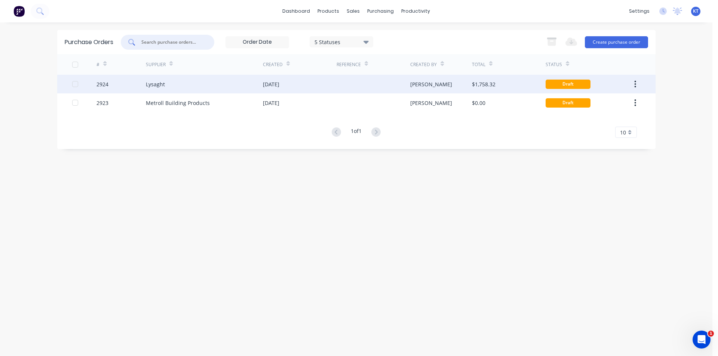
click at [383, 90] on div at bounding box center [373, 84] width 74 height 19
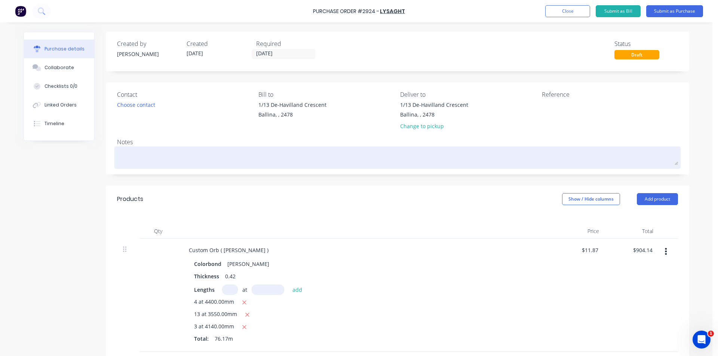
click at [138, 155] on textarea at bounding box center [397, 156] width 561 height 17
paste textarea "[PERSON_NAME] 0418 366 761"
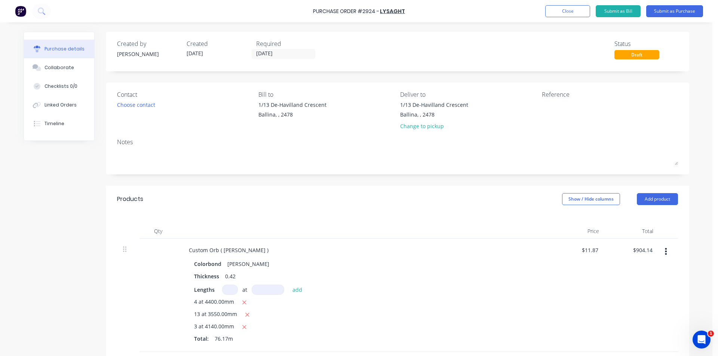
type textarea "x"
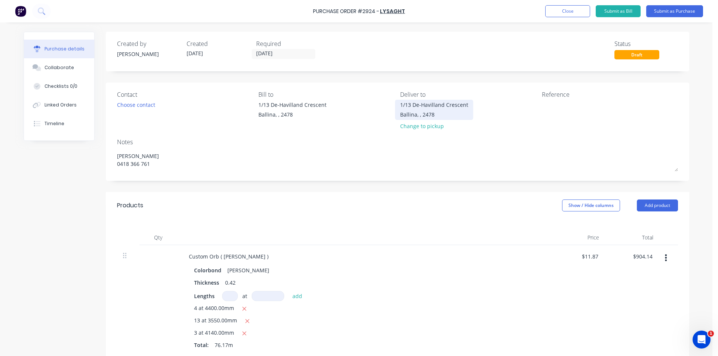
type textarea "[PERSON_NAME] 0418 366 761"
type textarea "x"
type textarea "[PERSON_NAME] 0418 366 761"
click at [454, 116] on div "Ballina, , 2478" at bounding box center [434, 115] width 68 height 8
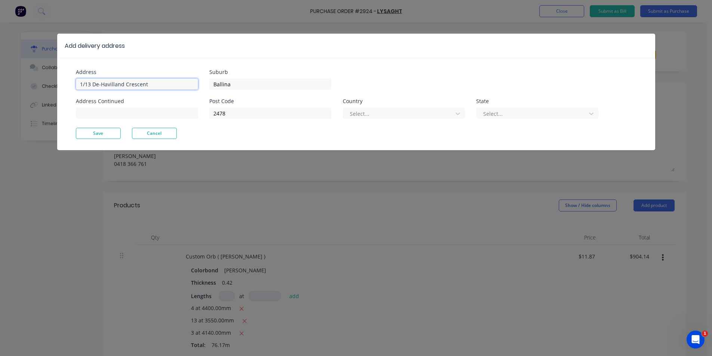
type textarea "x"
drag, startPoint x: 158, startPoint y: 87, endPoint x: 0, endPoint y: 100, distance: 158.6
click at [0, 101] on div "Add delivery address Address 1/13 De-Havilland Crescent Address Continued Subur…" at bounding box center [356, 178] width 712 height 356
type input "3 A Bottlebrush Cres"
type textarea "x"
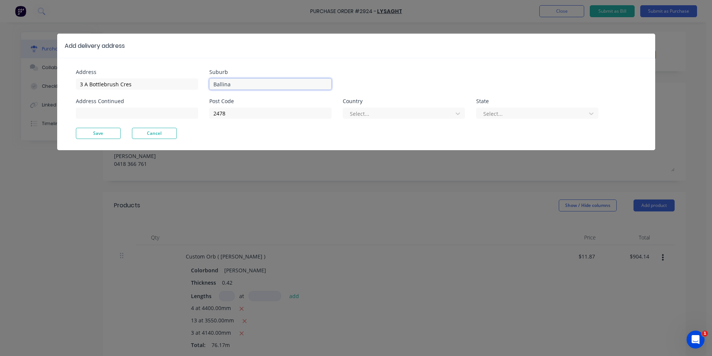
drag, startPoint x: 273, startPoint y: 81, endPoint x: 217, endPoint y: 81, distance: 55.7
click at [217, 81] on input "Ballina" at bounding box center [270, 83] width 122 height 11
type input "B"
type input "[GEOGRAPHIC_DATA]"
click at [98, 136] on button "Save" at bounding box center [98, 133] width 45 height 11
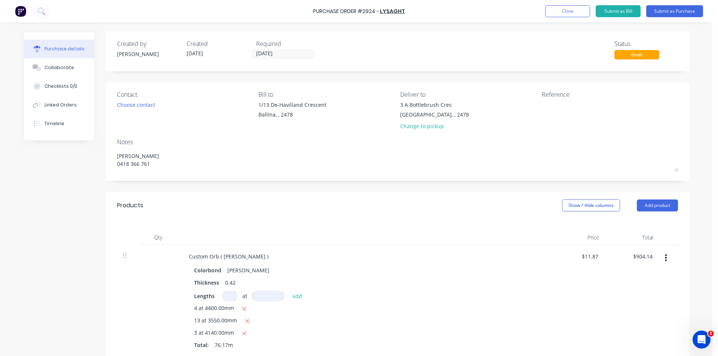
scroll to position [262, 0]
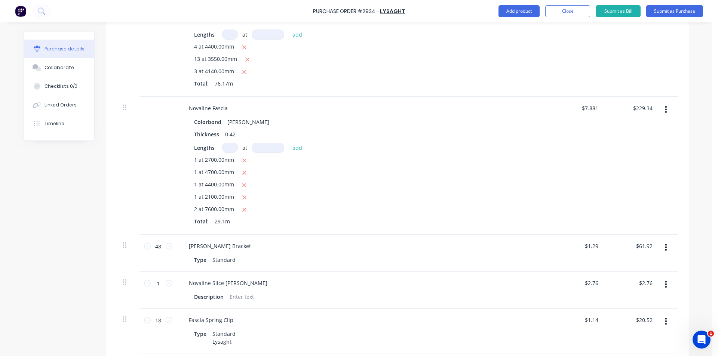
click at [567, 4] on div "Purchase Order #2924 - Lysaght Add product Close Submit as Bill Submit as Purch…" at bounding box center [359, 11] width 718 height 22
click at [567, 13] on button "Close" at bounding box center [567, 11] width 45 height 12
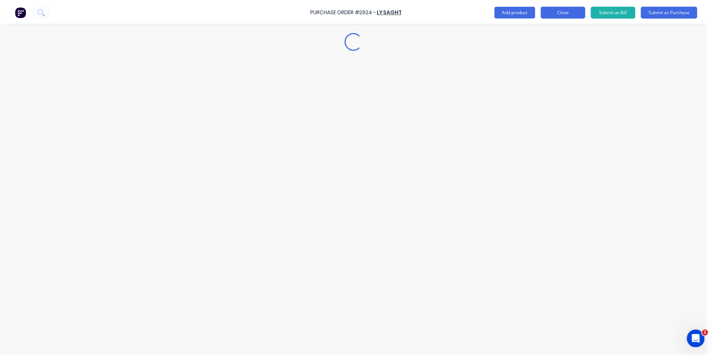
scroll to position [0, 0]
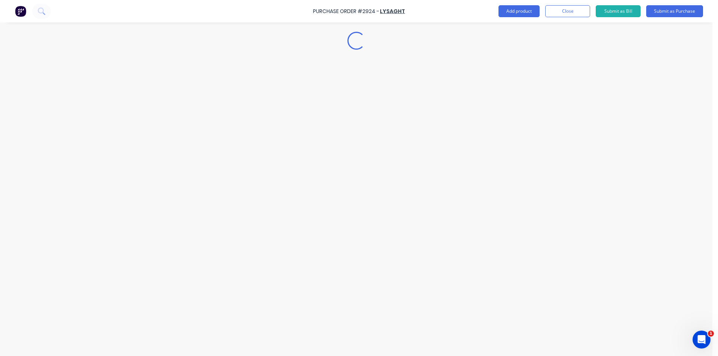
type textarea "x"
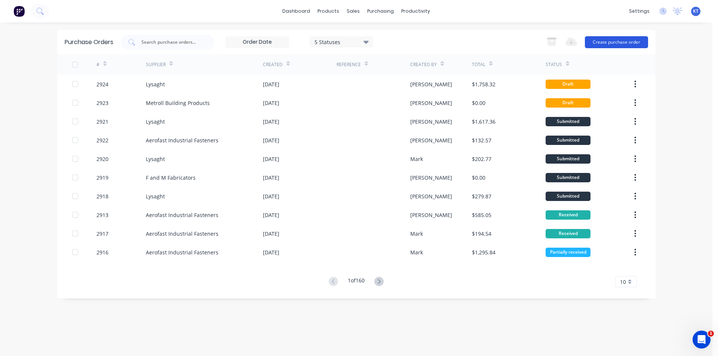
click at [591, 44] on button "Create purchase order" at bounding box center [615, 42] width 63 height 12
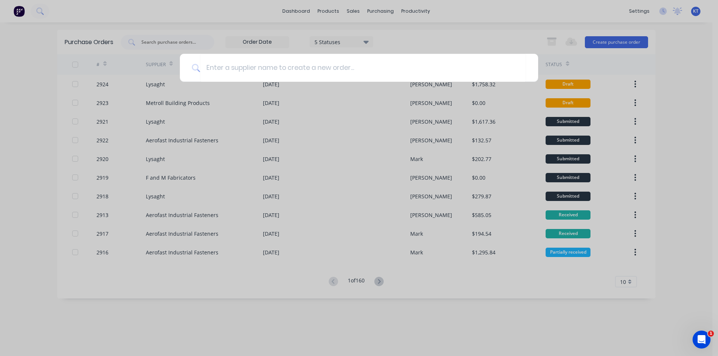
click at [398, 12] on div at bounding box center [359, 178] width 718 height 356
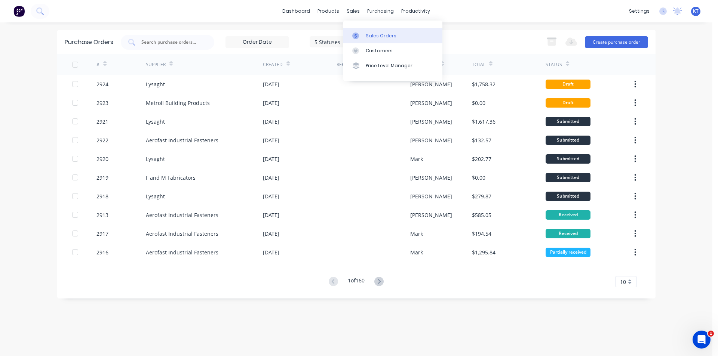
click at [376, 40] on link "Sales Orders" at bounding box center [392, 35] width 99 height 15
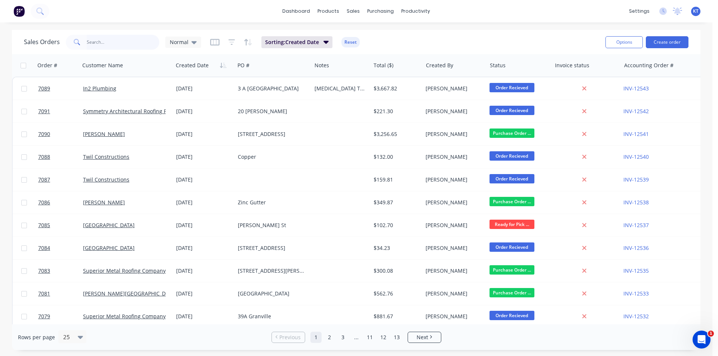
click at [105, 46] on input "text" at bounding box center [123, 42] width 73 height 15
click at [673, 38] on button "Create order" at bounding box center [666, 42] width 43 height 12
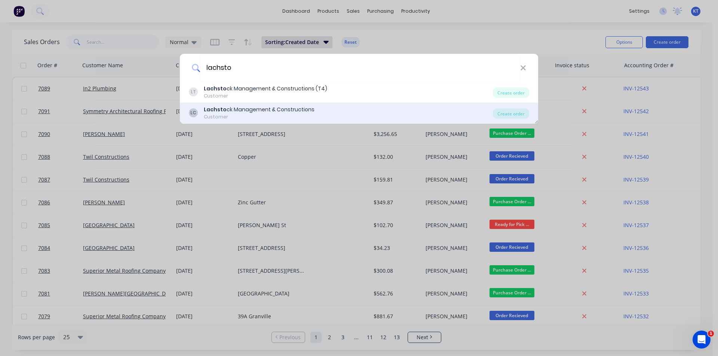
type input "lachsto"
click at [519, 121] on div "LC Lachsto ck Management & Constructions Customer Create order" at bounding box center [359, 113] width 358 height 21
click at [519, 118] on div "Create order" at bounding box center [511, 113] width 36 height 10
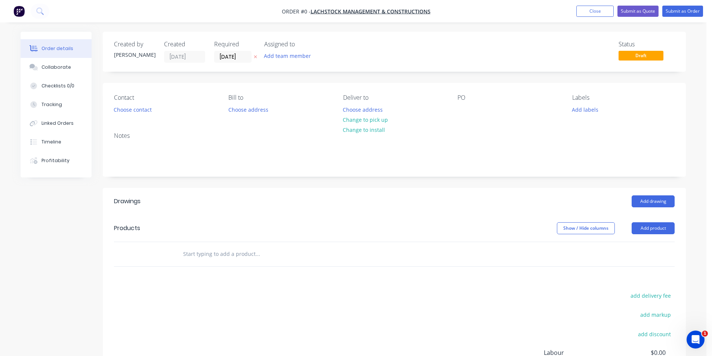
click at [122, 103] on div "Contact Choose contact" at bounding box center [165, 104] width 102 height 21
click at [122, 115] on div "Contact Choose contact" at bounding box center [165, 104] width 102 height 21
click at [123, 112] on button "Choose contact" at bounding box center [133, 109] width 46 height 10
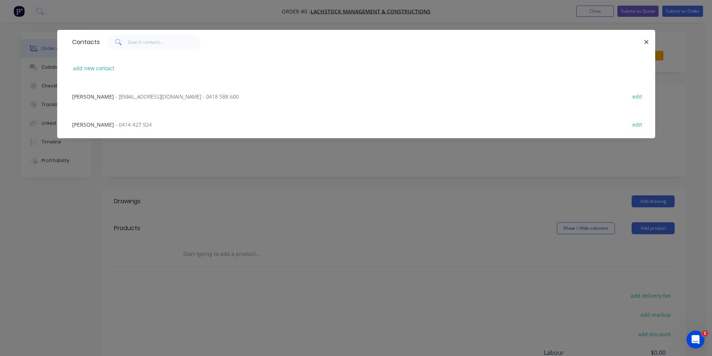
click at [125, 101] on div "[PERSON_NAME] - [EMAIL_ADDRESS][DOMAIN_NAME] - 0418 588 600 edit" at bounding box center [356, 96] width 576 height 28
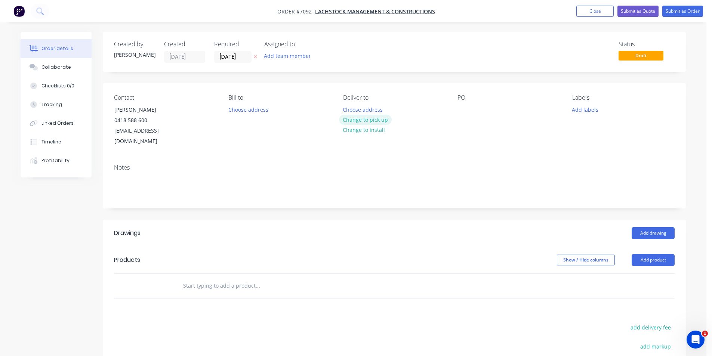
click at [383, 119] on button "Change to pick up" at bounding box center [365, 120] width 53 height 10
click at [463, 109] on div at bounding box center [463, 109] width 12 height 11
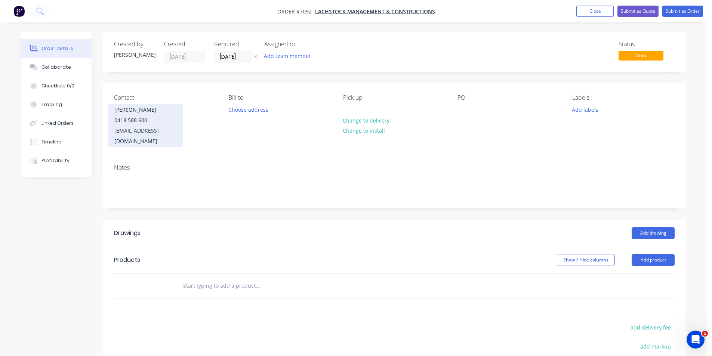
click at [119, 117] on div "0418 588 600" at bounding box center [145, 120] width 62 height 10
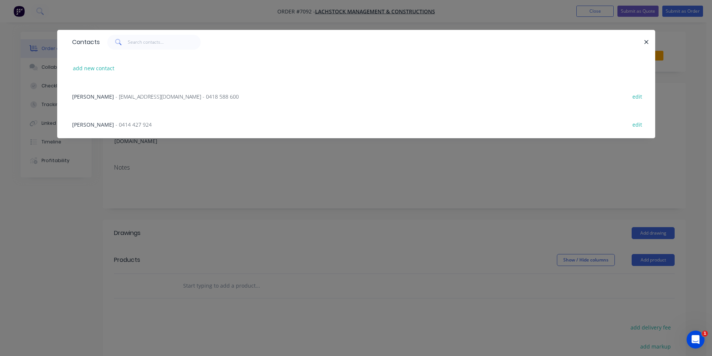
click at [90, 129] on div "[PERSON_NAME] - 0414 427 924 edit" at bounding box center [356, 124] width 576 height 28
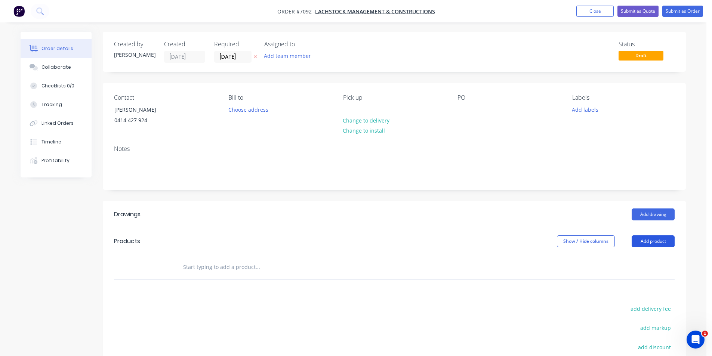
click at [659, 242] on button "Add product" at bounding box center [653, 241] width 43 height 12
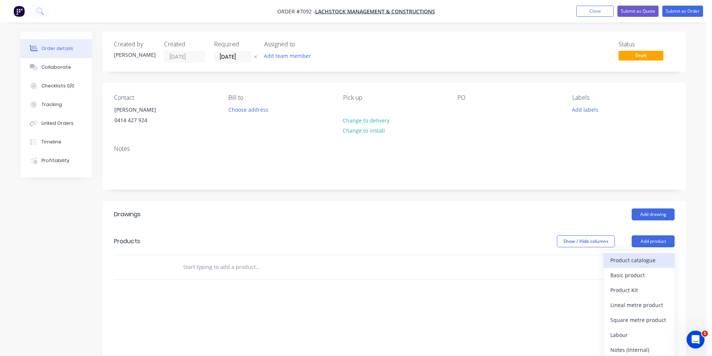
click at [623, 266] on button "Product catalogue" at bounding box center [639, 260] width 71 height 15
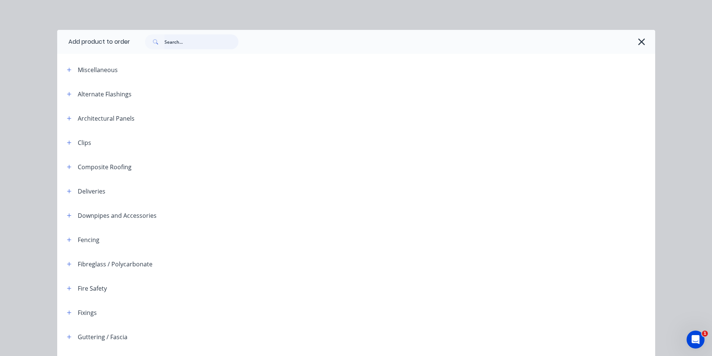
click at [222, 41] on input "text" at bounding box center [201, 41] width 74 height 15
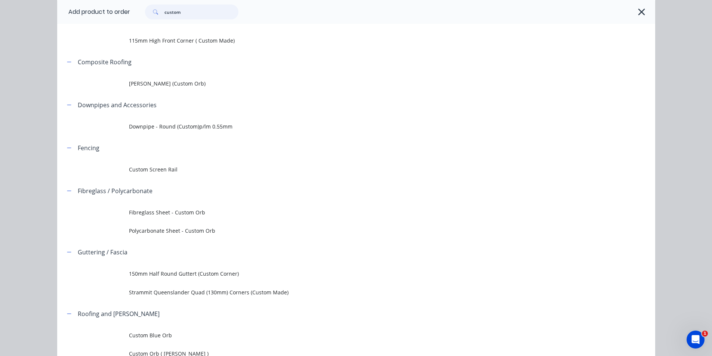
scroll to position [90, 0]
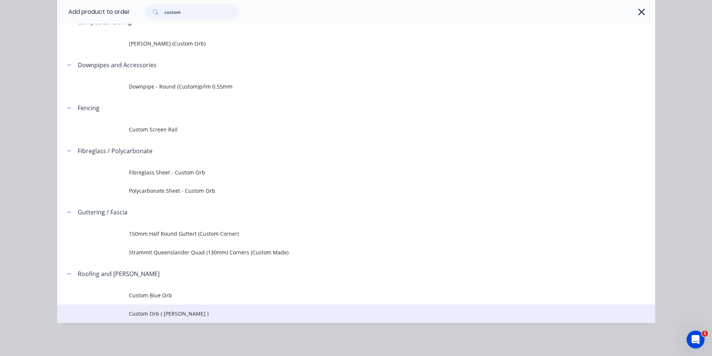
type input "custom"
click at [152, 320] on td "Custom Orb ( [PERSON_NAME] )" at bounding box center [392, 314] width 526 height 19
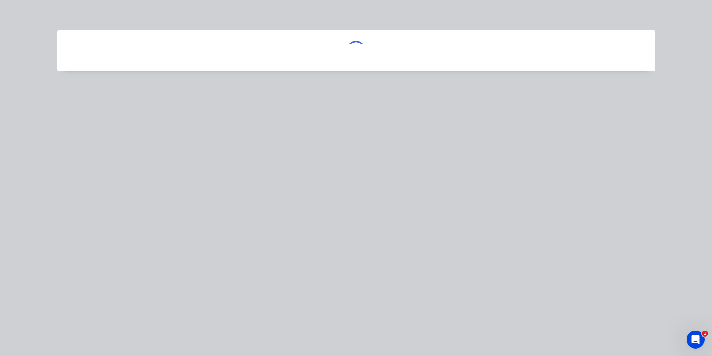
scroll to position [0, 0]
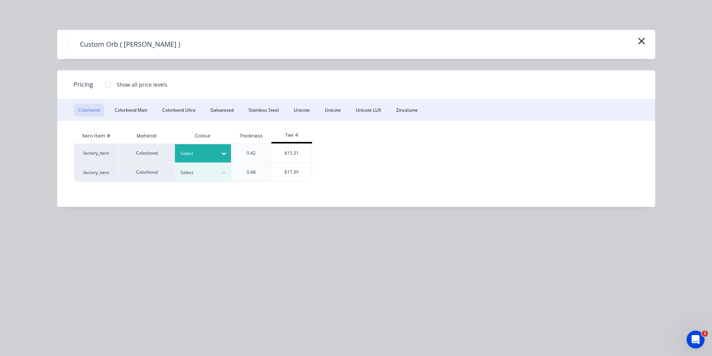
click at [222, 160] on div at bounding box center [223, 154] width 13 height 18
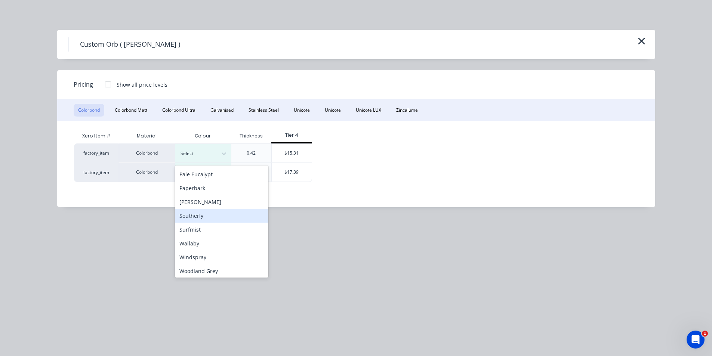
scroll to position [195, 0]
click at [208, 189] on div "Paperbark" at bounding box center [221, 186] width 93 height 14
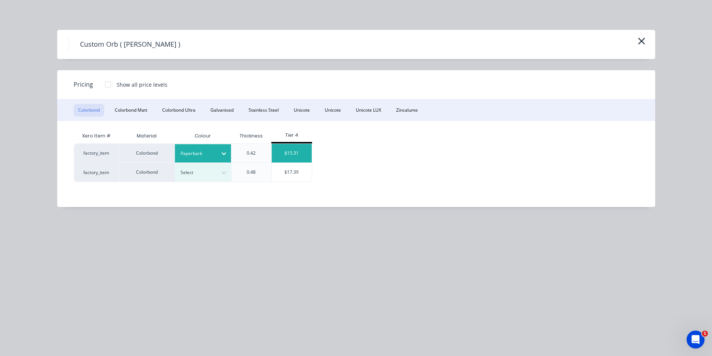
click at [292, 157] on div "$15.31" at bounding box center [292, 153] width 40 height 19
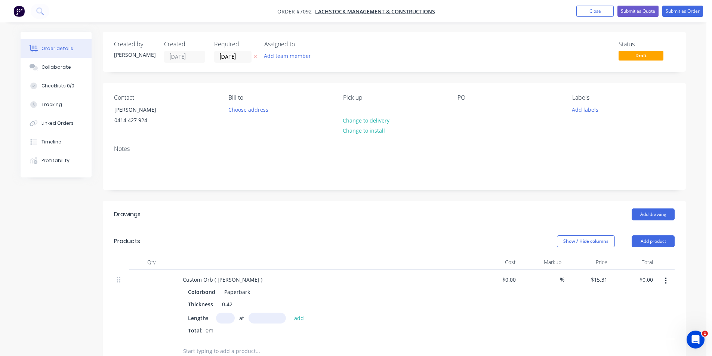
click at [231, 317] on input "text" at bounding box center [225, 318] width 19 height 11
type input "2"
type input "800"
click at [290, 313] on button "add" at bounding box center [299, 318] width 18 height 10
type input "$30.62"
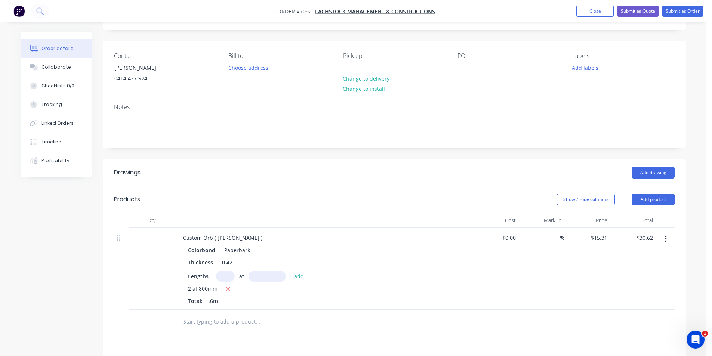
scroll to position [75, 0]
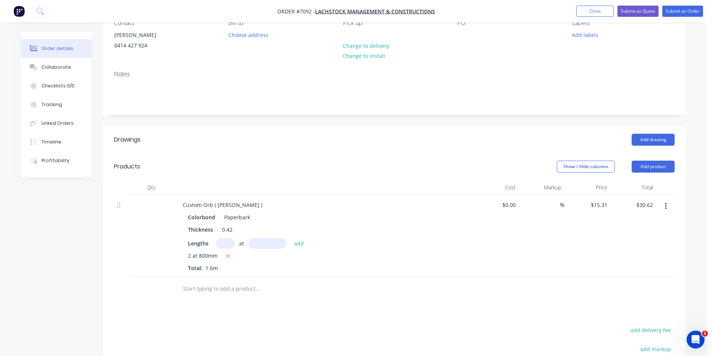
click at [644, 157] on header "Products Show / Hide columns Add product" at bounding box center [394, 166] width 583 height 27
click at [645, 163] on button "Add product" at bounding box center [653, 167] width 43 height 12
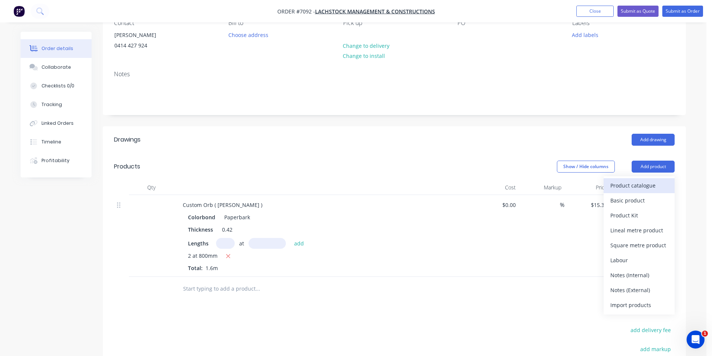
click at [633, 188] on div "Product catalogue" at bounding box center [639, 185] width 58 height 11
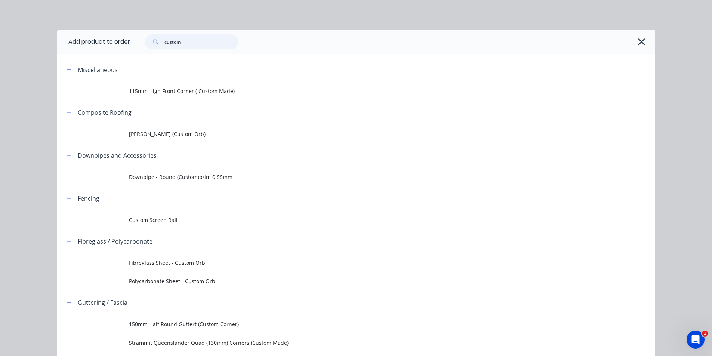
click at [188, 45] on input "custom" at bounding box center [201, 41] width 74 height 15
type input "f"
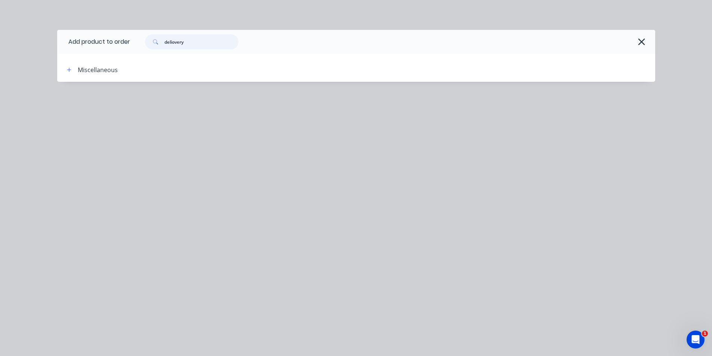
click at [176, 43] on input "deliovery" at bounding box center [201, 41] width 74 height 15
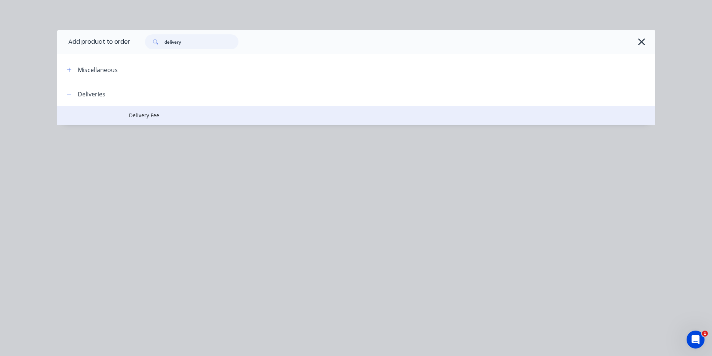
type input "delivery"
click at [172, 112] on span "Delivery Fee" at bounding box center [339, 115] width 421 height 8
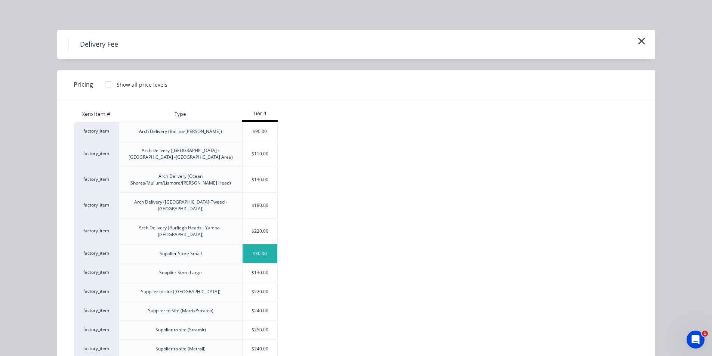
click at [254, 244] on div "$30.00" at bounding box center [260, 253] width 35 height 19
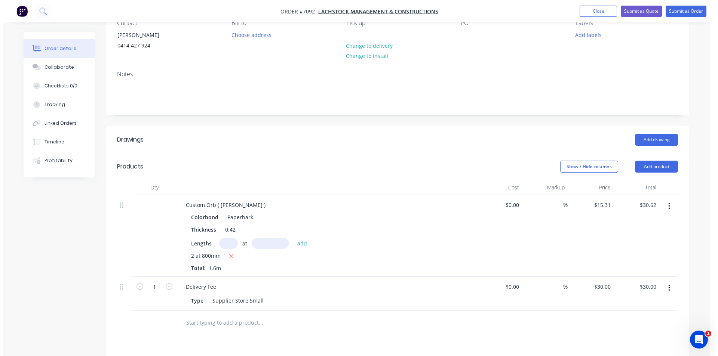
scroll to position [0, 0]
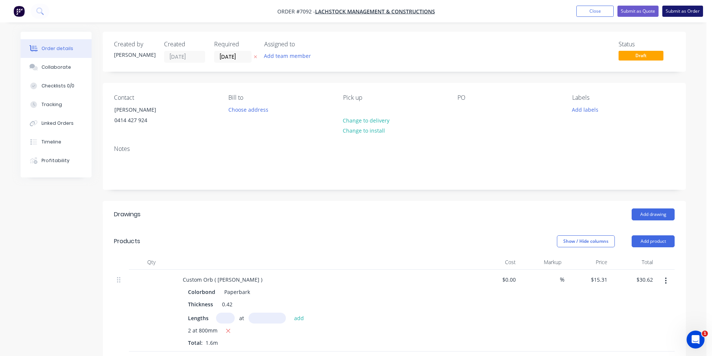
click at [685, 6] on button "Submit as Order" at bounding box center [682, 11] width 41 height 11
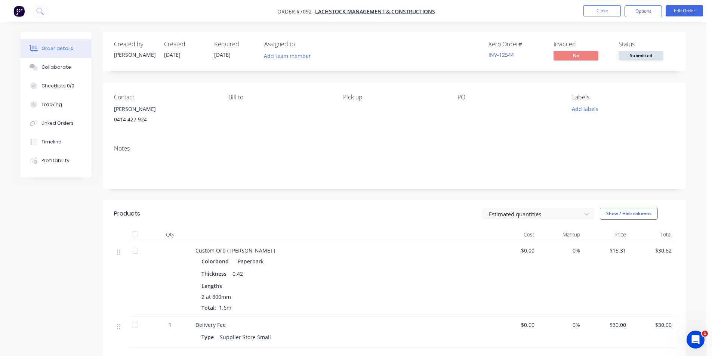
click at [633, 56] on span "Submitted" at bounding box center [641, 55] width 45 height 9
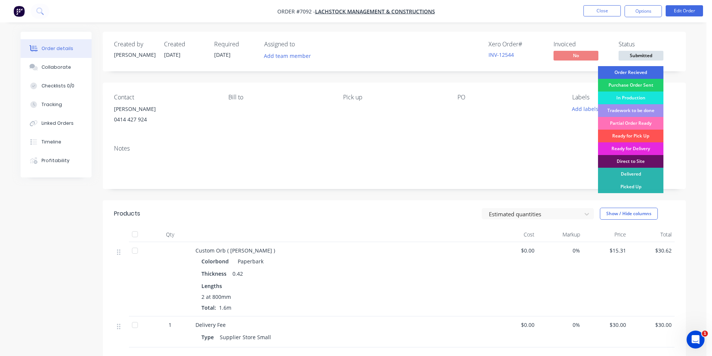
click at [630, 72] on div "Order Recieved" at bounding box center [630, 72] width 65 height 13
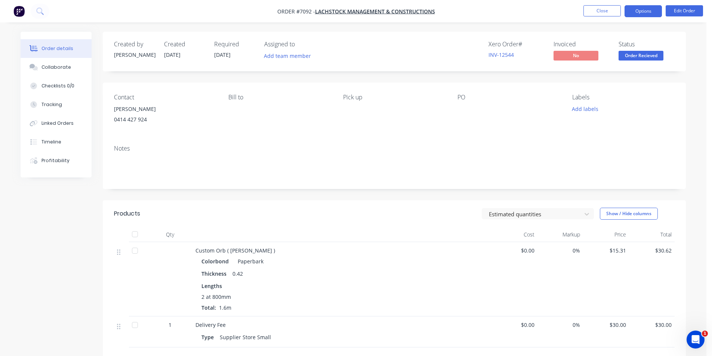
click at [641, 10] on button "Options" at bounding box center [642, 11] width 37 height 12
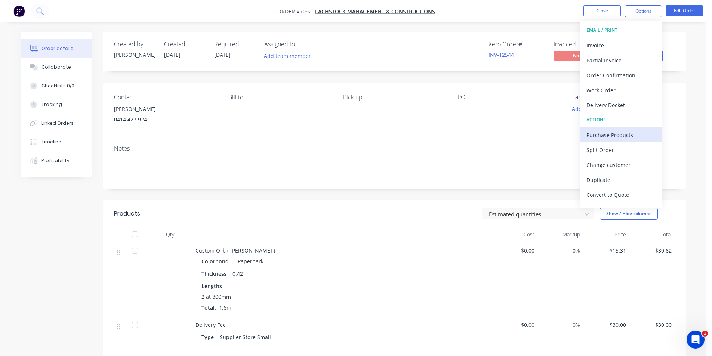
click at [602, 133] on div "Purchase Products" at bounding box center [620, 135] width 69 height 11
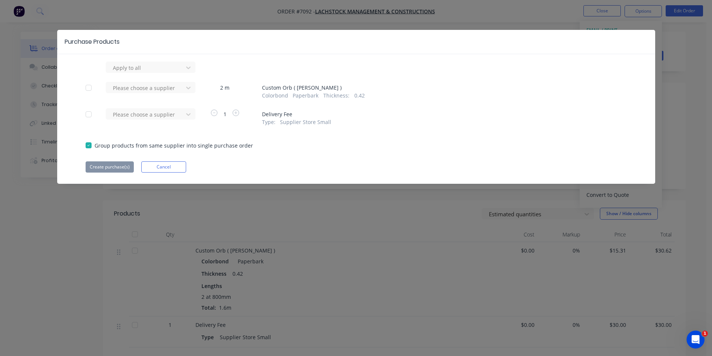
click at [175, 80] on div "Apply to all Please choose a supplier 2 m Custom Orb ( [PERSON_NAME] ) Colorbon…" at bounding box center [356, 117] width 598 height 111
click at [170, 92] on div at bounding box center [145, 87] width 67 height 9
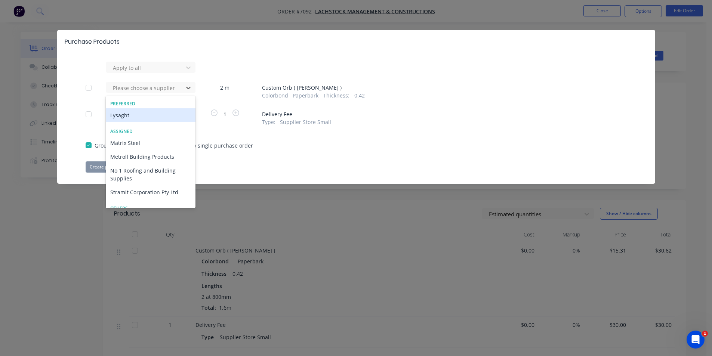
click at [120, 111] on div "Lysaght" at bounding box center [151, 115] width 90 height 14
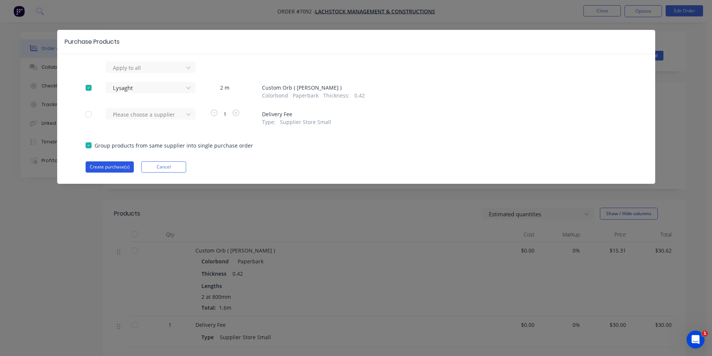
click at [118, 170] on button "Create purchase(s)" at bounding box center [110, 166] width 48 height 11
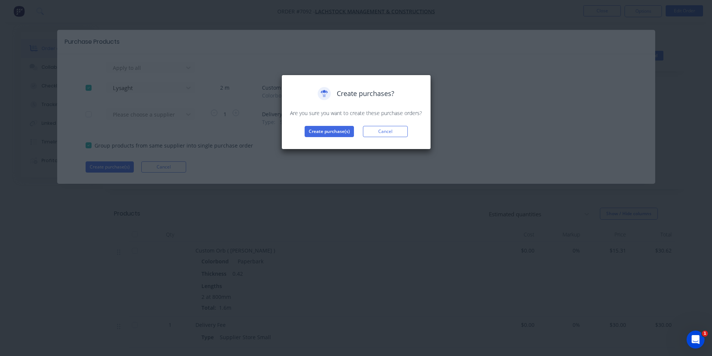
click at [297, 128] on div "Create purchase(s) Cancel" at bounding box center [356, 131] width 134 height 11
click at [322, 133] on button "Create purchase(s)" at bounding box center [329, 131] width 49 height 11
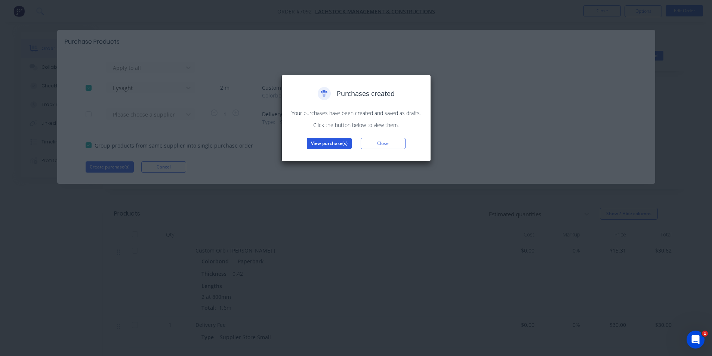
click at [338, 145] on button "View purchase(s)" at bounding box center [329, 143] width 45 height 11
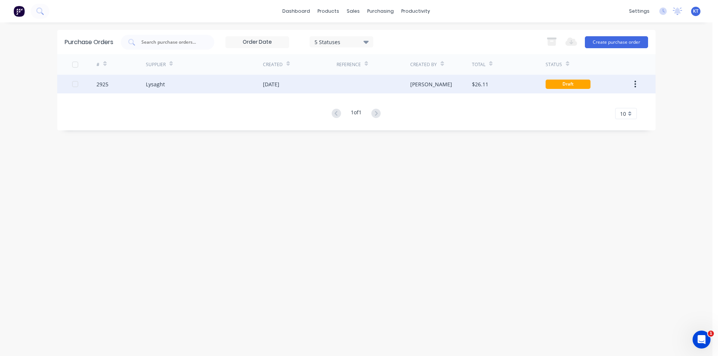
click at [460, 86] on div "[PERSON_NAME]" at bounding box center [441, 84] width 62 height 19
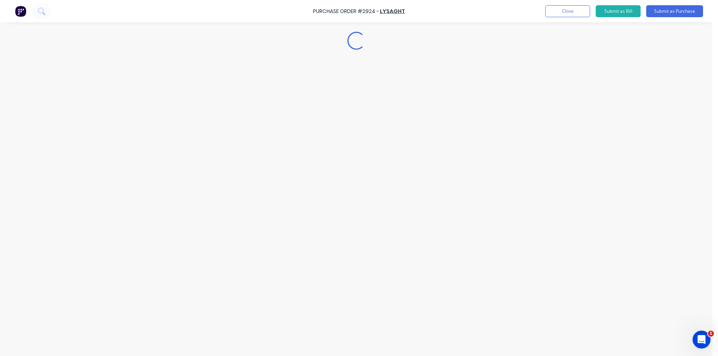
type textarea "x"
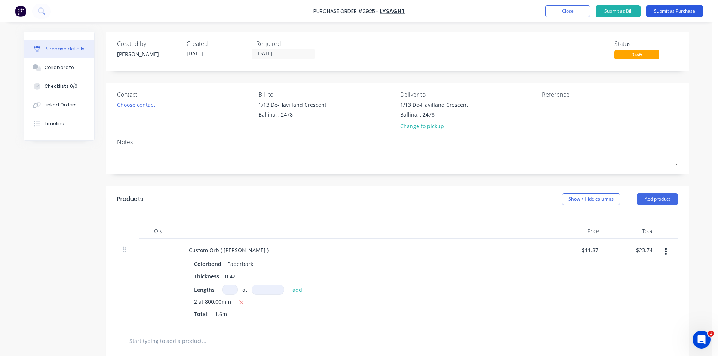
click at [695, 11] on button "Submit as Purchase" at bounding box center [674, 11] width 57 height 12
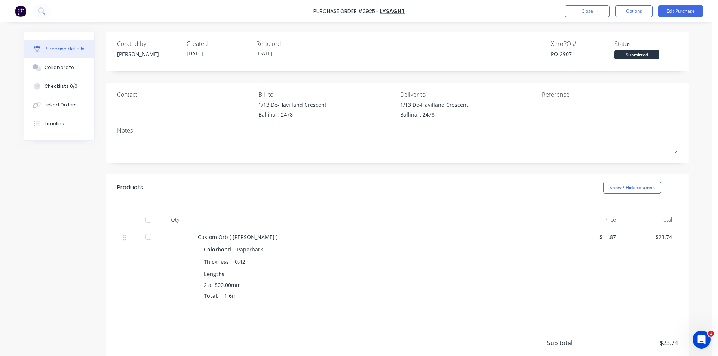
click at [645, 3] on div "Purchase Order #2925 - Lysaght Close Options Edit Purchase" at bounding box center [359, 11] width 718 height 22
click at [644, 11] on button "Options" at bounding box center [633, 11] width 37 height 12
click at [623, 31] on div "Print / Email" at bounding box center [617, 30] width 58 height 11
click at [594, 64] on div "Without pricing" at bounding box center [617, 60] width 58 height 11
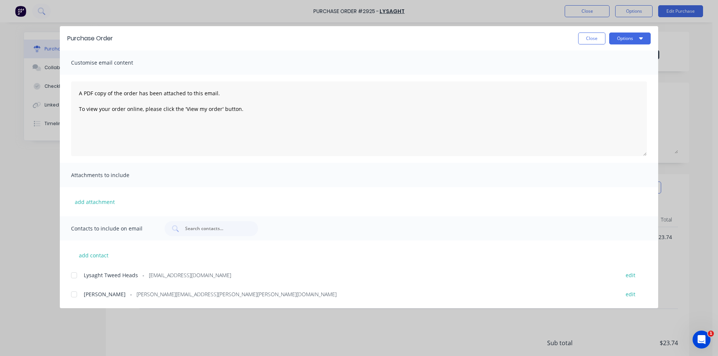
click at [75, 277] on div at bounding box center [74, 275] width 15 height 15
click at [643, 39] on button "Options" at bounding box center [629, 39] width 41 height 12
click at [640, 88] on div "Email" at bounding box center [615, 87] width 58 height 11
click at [593, 39] on button "Close" at bounding box center [591, 39] width 27 height 12
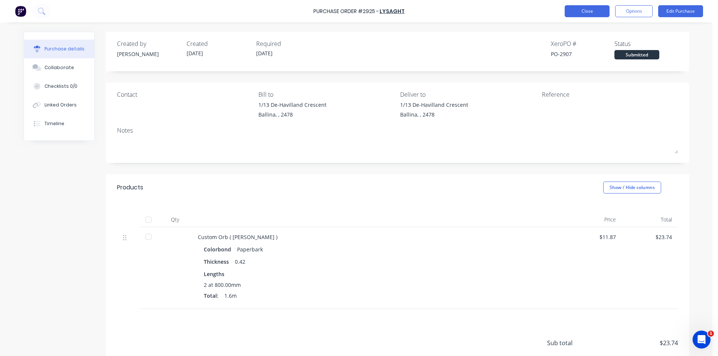
click at [606, 15] on button "Close" at bounding box center [586, 11] width 45 height 12
